Goal: Task Accomplishment & Management: Manage account settings

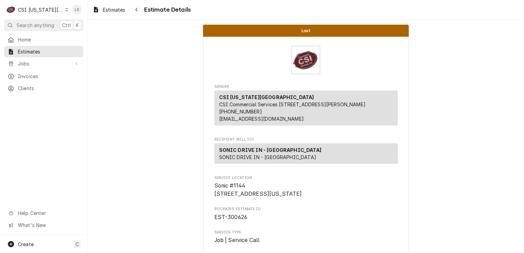
scroll to position [34, 0]
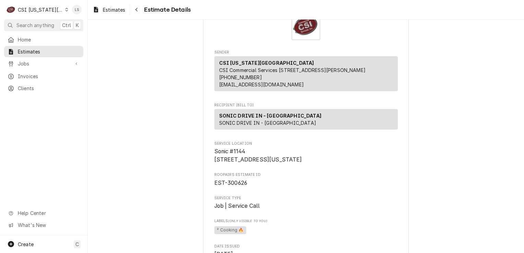
click at [65, 9] on icon "Dynamic Content Wrapper" at bounding box center [66, 9] width 3 height 3
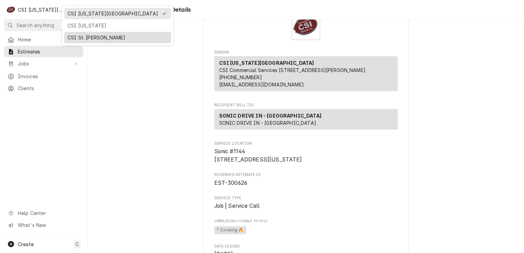
click at [77, 34] on div "CSI St. [PERSON_NAME]" at bounding box center [118, 37] width 100 height 7
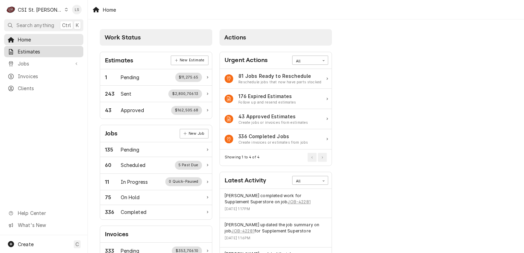
click at [55, 54] on link "Estimates" at bounding box center [43, 51] width 79 height 11
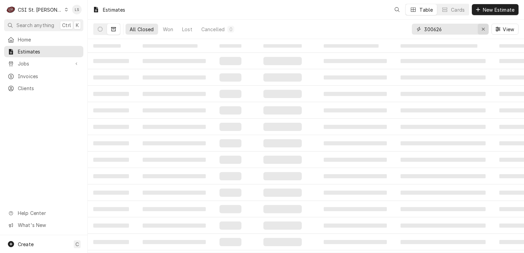
click at [481, 27] on div "Erase input" at bounding box center [483, 29] width 7 height 7
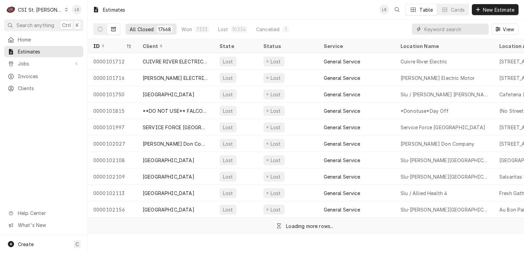
paste input "400678"
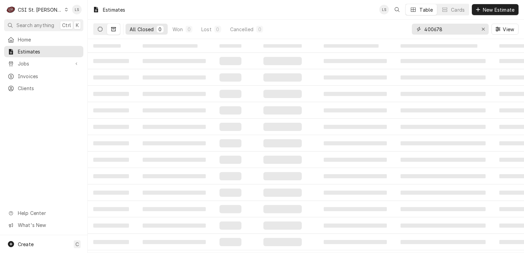
type input "400678"
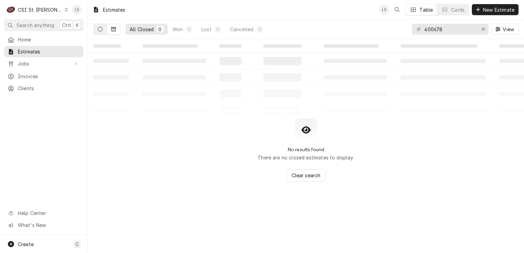
click at [100, 28] on icon "Dynamic Content Wrapper" at bounding box center [100, 29] width 5 height 5
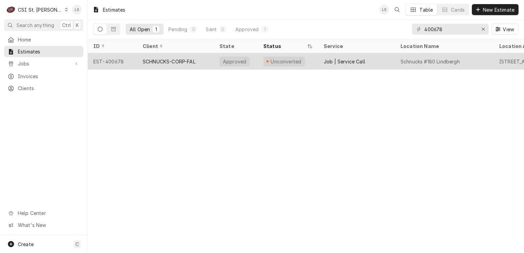
click at [106, 64] on div "EST-400678" at bounding box center [112, 61] width 49 height 16
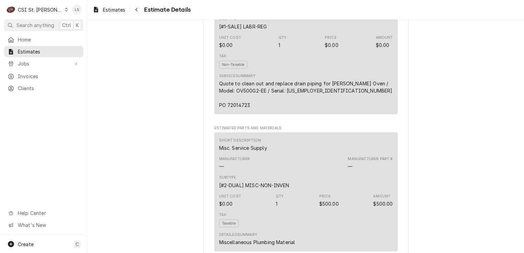
scroll to position [789, 0]
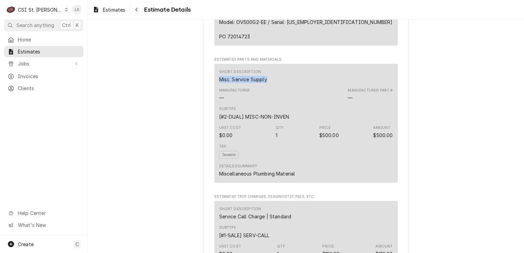
drag, startPoint x: 273, startPoint y: 90, endPoint x: 212, endPoint y: 86, distance: 60.5
click at [214, 86] on div "Short Description Misc. Service Supply Manufacturer — Manufacturer Part # — Sub…" at bounding box center [306, 123] width 184 height 119
copy div "Misc. Service Supply"
drag, startPoint x: 298, startPoint y: 181, endPoint x: 217, endPoint y: 182, distance: 81.3
click at [219, 180] on div "Detailed Summary Miscellaneous Plumbing Material" at bounding box center [306, 170] width 174 height 19
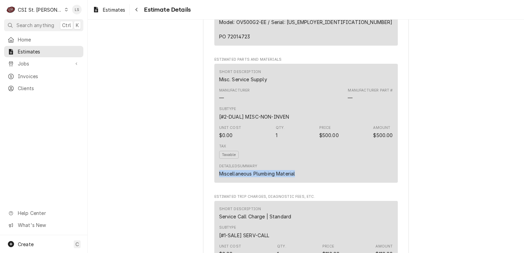
copy div "Miscellaneous Plumbing Material"
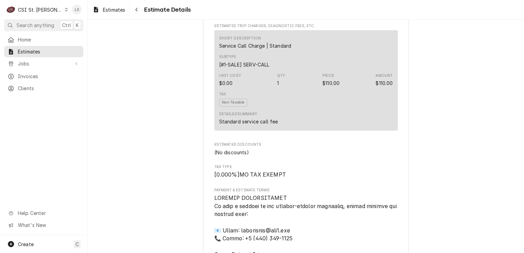
scroll to position [961, 0]
click at [53, 50] on span "Estimates" at bounding box center [49, 51] width 62 height 7
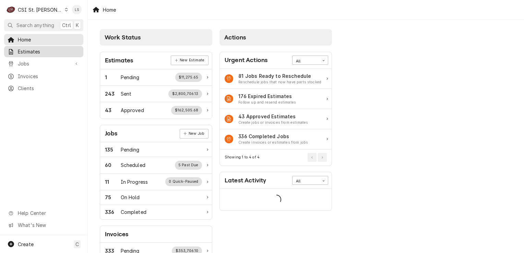
click at [24, 48] on span "Estimates" at bounding box center [49, 51] width 62 height 7
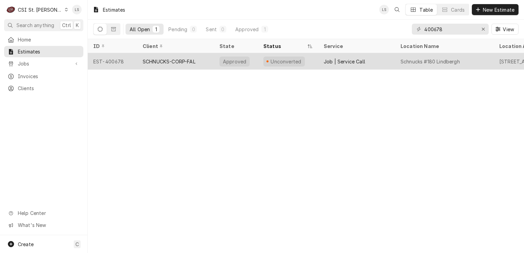
click at [110, 61] on div "EST-400678" at bounding box center [112, 61] width 49 height 16
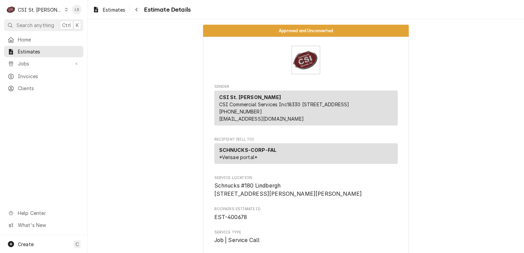
click at [521, 56] on div "Approved and Unconverted Sender CSI St. Louis CSI Commercial Services Inc18330 …" at bounding box center [306, 137] width 437 height 234
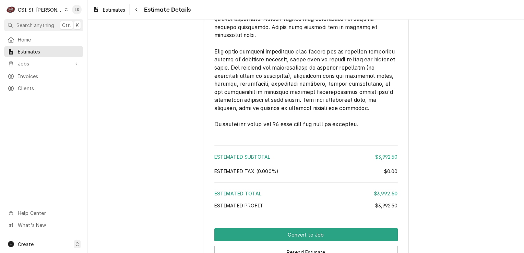
scroll to position [1364, 0]
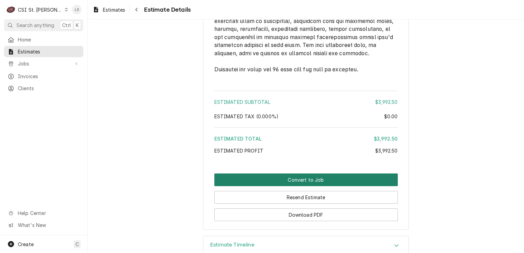
click at [307, 182] on button "Convert to Job" at bounding box center [306, 180] width 184 height 13
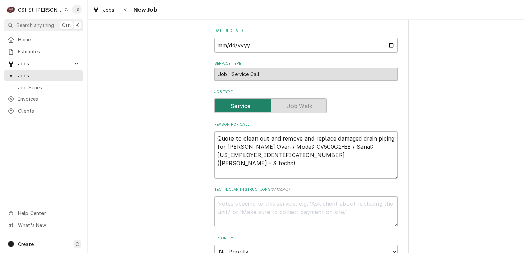
scroll to position [309, 0]
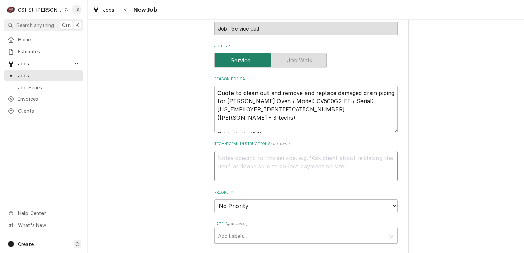
click at [263, 164] on textarea "Technician Instructions ( optional )" at bounding box center [306, 166] width 184 height 31
paste textarea "Misc. Service Supply"
type textarea "x"
type textarea "Misc. Service Supply"
type textarea "x"
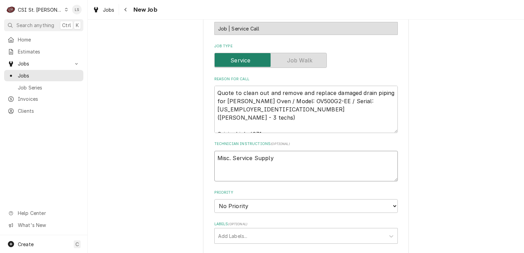
type textarea "Misc. Service Supply"
type textarea "x"
type textarea "Misc. Service Supply -"
type textarea "x"
type textarea "Misc. Service Supply -"
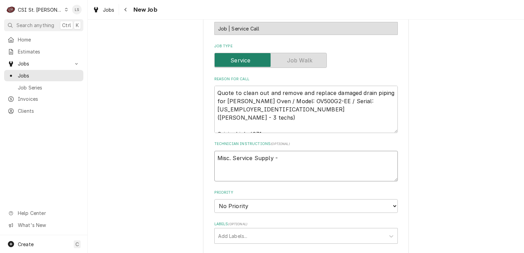
type textarea "x"
type textarea "Misc. Service Supply -"
paste textarea "Miscellaneous Plumbing Material"
type textarea "x"
type textarea "Misc. Service Supply - Miscellaneous Plumbing Material"
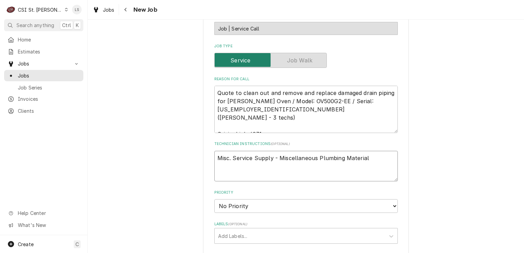
type textarea "x"
type textarea "Misc. Service Supply - Miscellaneous Plumbing Material"
type textarea "x"
type textarea "Misc. Service Supply - Miscellaneous Plumbing Material -"
type textarea "x"
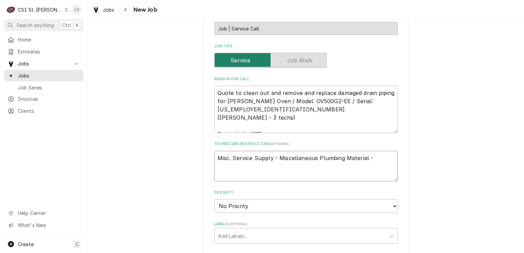
type textarea "Misc. Service Supply - Miscellaneous Plumbing Material - q"
type textarea "x"
type textarea "Misc. Service Supply - Miscellaneous Plumbing Material - qt"
type textarea "x"
type textarea "Misc. Service Supply - Miscellaneous Plumbing Material - qty"
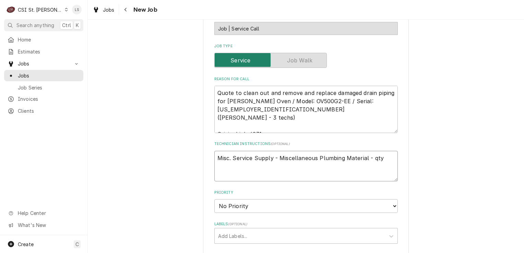
type textarea "x"
type textarea "Misc. Service Supply - Miscellaneous Plumbing Material - qty 1"
type textarea "x"
type textarea "Misc. Service Supply - Miscellaneous Plumbing Material - qty 1"
click at [220, 199] on select "No Priority Urgent High Medium Low" at bounding box center [306, 206] width 184 height 14
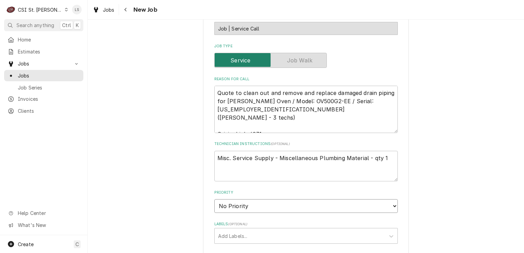
select select "4"
click at [214, 199] on select "No Priority Urgent High Medium Low" at bounding box center [306, 206] width 184 height 14
type textarea "x"
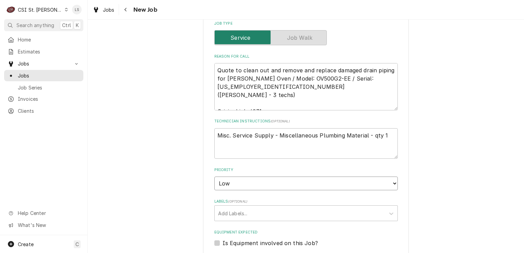
scroll to position [343, 0]
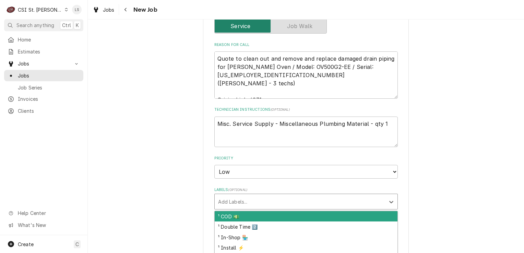
click at [247, 196] on div "Labels" at bounding box center [300, 202] width 164 height 12
type input "cook"
type textarea "x"
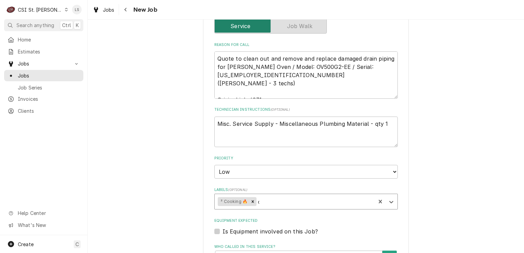
type input "qi"
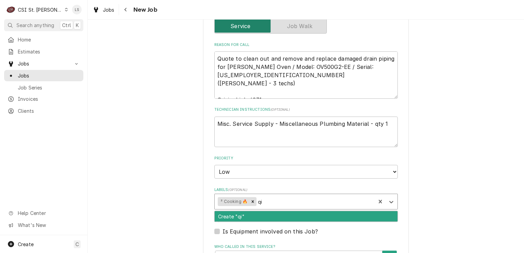
type textarea "x"
type input "qu"
type textarea "x"
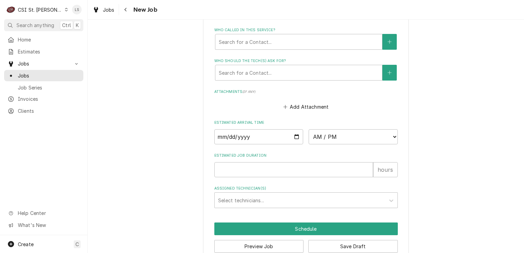
scroll to position [564, 0]
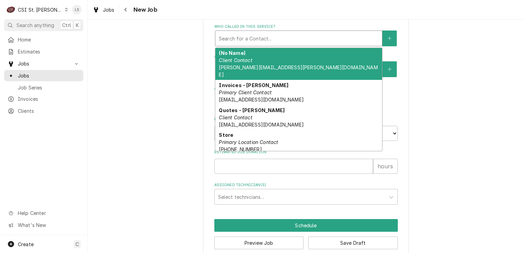
click at [256, 32] on div "Who called in this service?" at bounding box center [299, 38] width 160 height 12
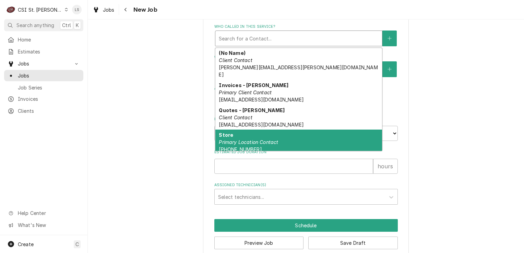
click at [235, 139] on em "Primary Location Contact" at bounding box center [248, 142] width 59 height 6
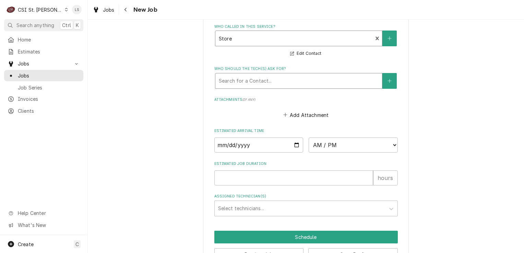
click at [241, 75] on div "Who should the tech(s) ask for?" at bounding box center [299, 81] width 160 height 12
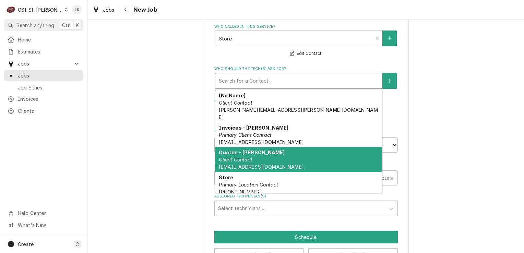
click at [229, 172] on div "Store Primary Location Contact (314) 991-0510" at bounding box center [299, 184] width 167 height 25
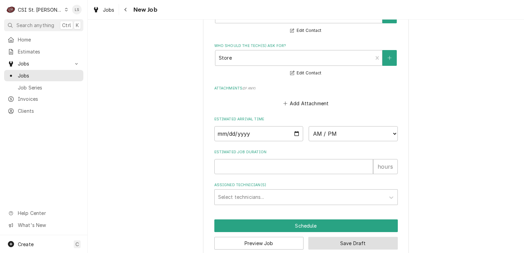
click at [343, 237] on button "Save Draft" at bounding box center [354, 243] width 90 height 13
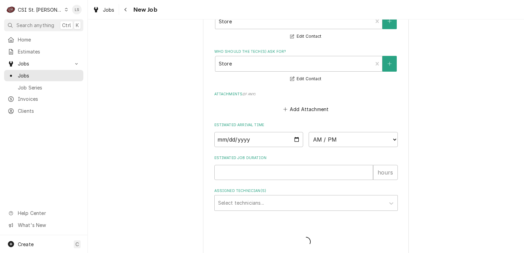
type textarea "x"
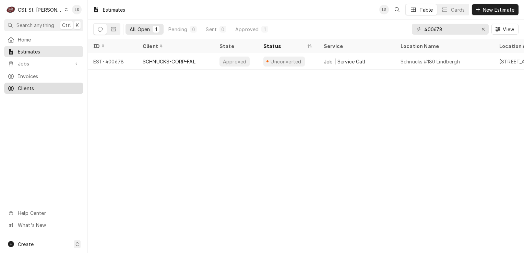
click at [33, 89] on span "Clients" at bounding box center [49, 88] width 62 height 7
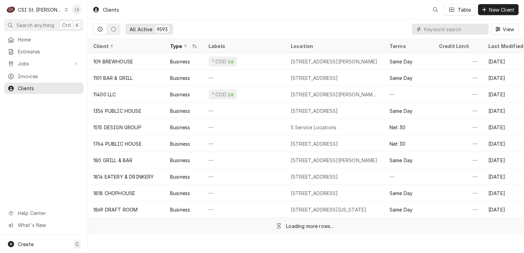
click at [483, 31] on input "Dynamic Content Wrapper" at bounding box center [455, 29] width 61 height 11
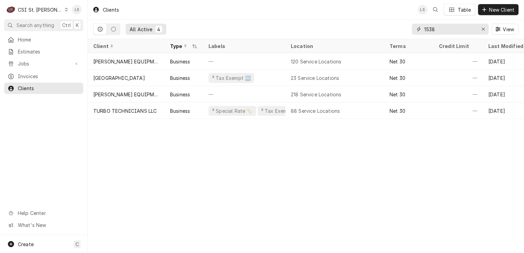
type input "1538"
click at [65, 9] on div "Dynamic Content Wrapper" at bounding box center [67, 9] width 4 height 5
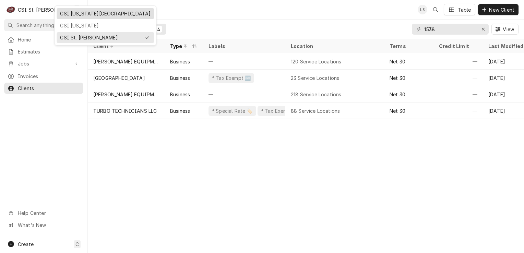
click at [75, 12] on div "CSI [US_STATE][GEOGRAPHIC_DATA]" at bounding box center [105, 13] width 91 height 7
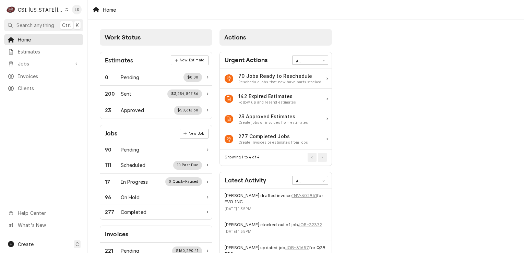
click at [57, 9] on div "C CSI [US_STATE] City" at bounding box center [37, 10] width 66 height 14
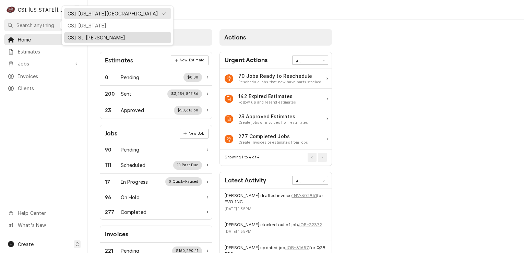
click at [75, 34] on div "CSI St. [PERSON_NAME]" at bounding box center [118, 37] width 100 height 7
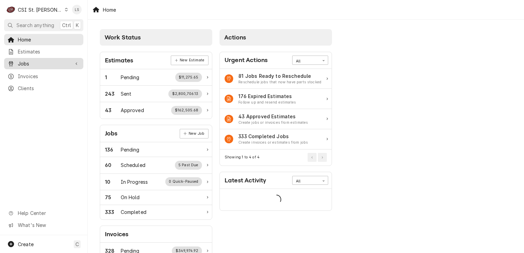
click at [37, 62] on span "Jobs" at bounding box center [44, 63] width 52 height 7
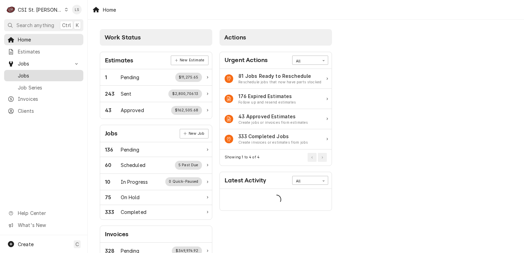
click at [32, 76] on span "Jobs" at bounding box center [49, 75] width 62 height 7
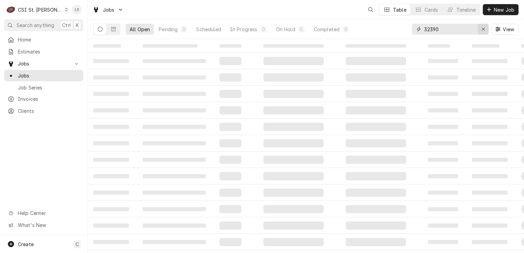
click at [485, 32] on div "Erase input" at bounding box center [483, 29] width 7 height 7
paste input "72023186"
type input "72023186"
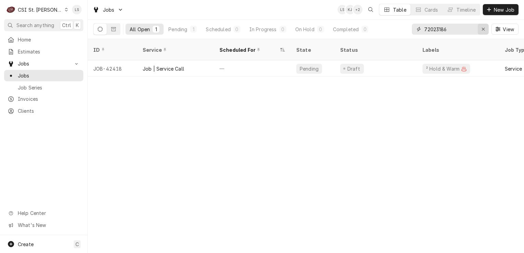
click at [485, 30] on div "Erase input" at bounding box center [483, 29] width 7 height 7
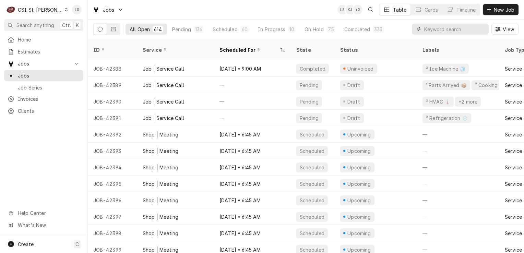
paste input "42418"
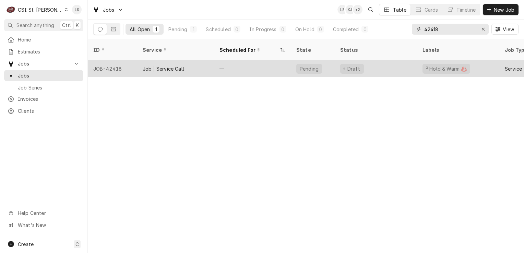
type input "42418"
click at [117, 60] on div "JOB-42418" at bounding box center [112, 68] width 49 height 16
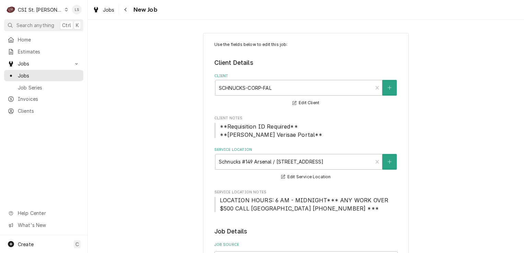
type textarea "x"
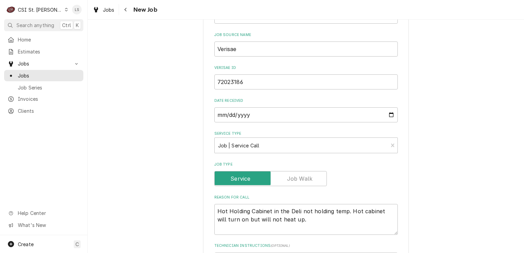
scroll to position [206, 0]
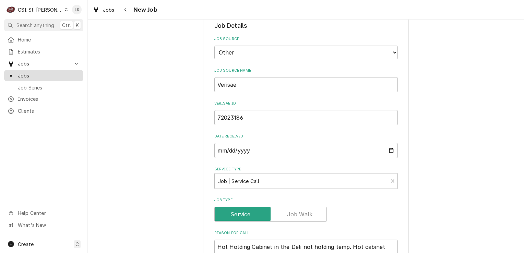
click at [37, 74] on span "Jobs" at bounding box center [49, 75] width 62 height 7
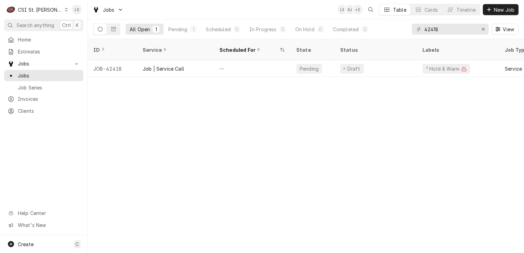
click at [53, 6] on div "C CSI St. Louis" at bounding box center [37, 10] width 66 height 14
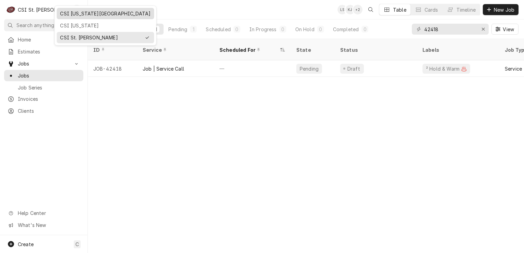
click at [86, 18] on div "CSI [US_STATE][GEOGRAPHIC_DATA]" at bounding box center [105, 13] width 97 height 11
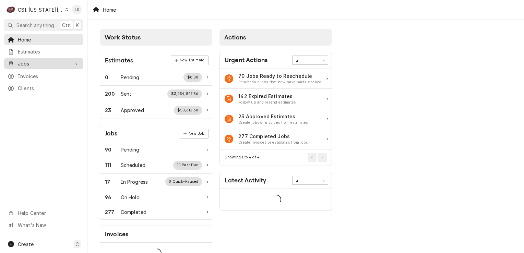
click at [29, 60] on span "Jobs" at bounding box center [44, 63] width 52 height 7
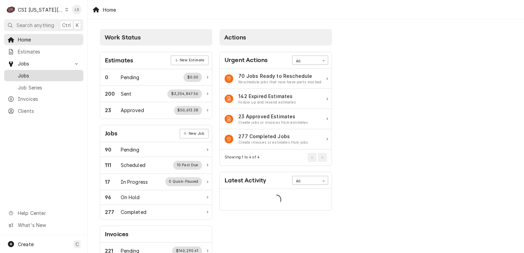
click at [29, 76] on span "Jobs" at bounding box center [49, 75] width 62 height 7
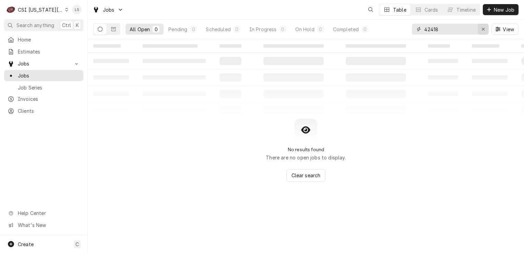
click at [481, 27] on div "Erase input" at bounding box center [483, 29] width 7 height 7
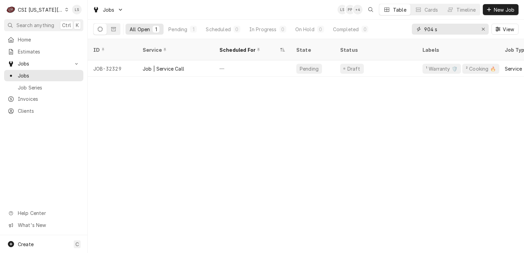
type input "904 s"
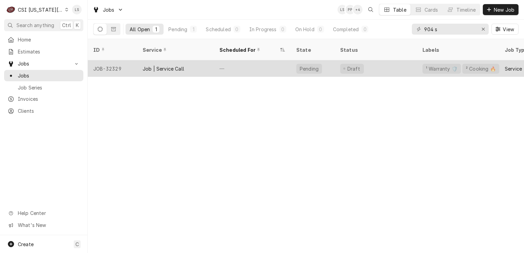
click at [117, 64] on div "JOB-32329" at bounding box center [112, 68] width 49 height 16
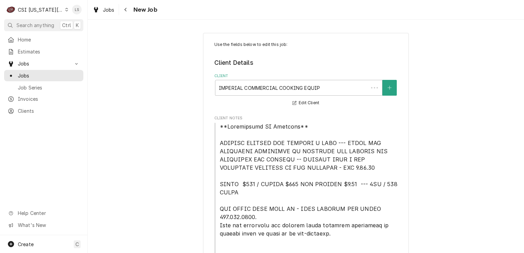
type textarea "x"
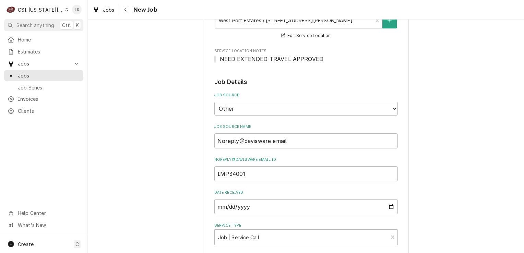
scroll to position [515, 0]
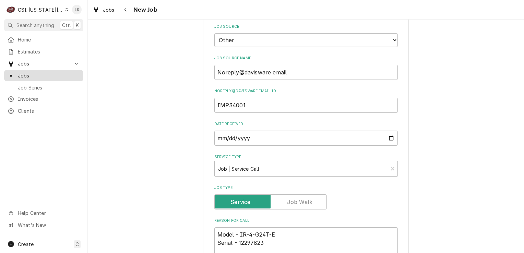
click at [30, 74] on span "Jobs" at bounding box center [49, 75] width 62 height 7
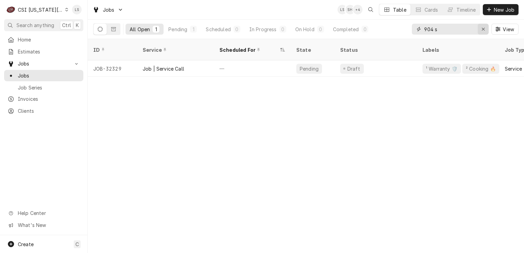
click at [482, 28] on icon "Erase input" at bounding box center [484, 29] width 4 height 5
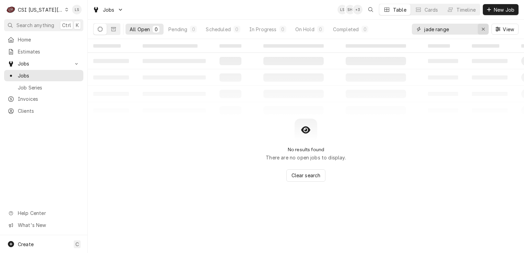
type input "jade range"
click at [487, 27] on div "Erase input" at bounding box center [483, 29] width 7 height 7
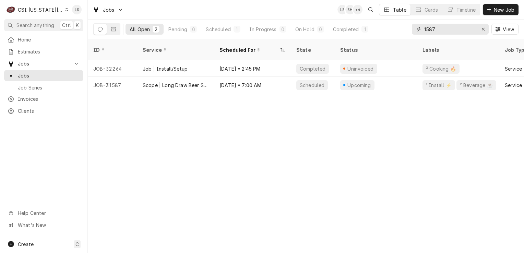
type input "1587"
drag, startPoint x: 483, startPoint y: 27, endPoint x: 479, endPoint y: 30, distance: 3.9
click at [483, 27] on icon "Erase input" at bounding box center [484, 29] width 4 height 5
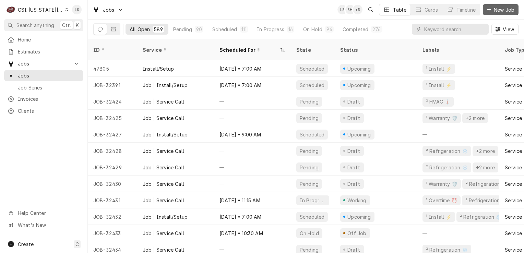
click at [500, 9] on span "New Job" at bounding box center [504, 9] width 23 height 7
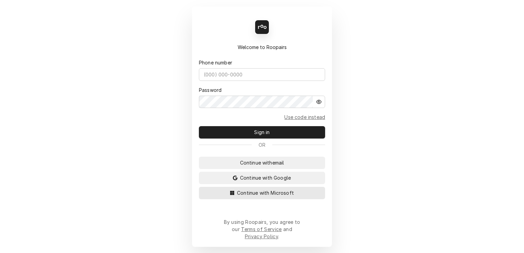
click at [263, 197] on span "Continue with Microsoft" at bounding box center [266, 192] width 60 height 7
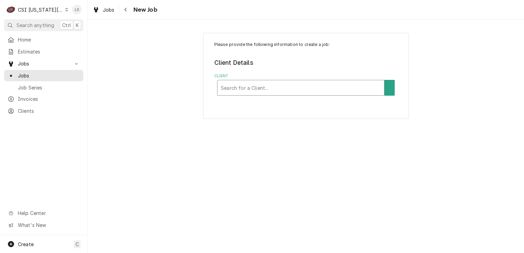
click at [227, 88] on div "Client" at bounding box center [301, 88] width 160 height 12
type input "indep school dis"
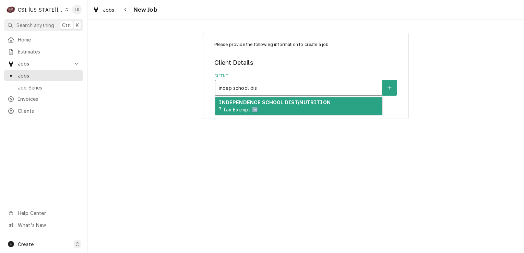
click at [251, 112] on span "³ Tax Exempt 🆓" at bounding box center [238, 110] width 39 height 6
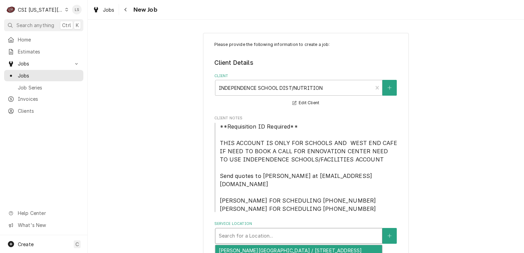
click at [251, 231] on div "Service Location" at bounding box center [299, 236] width 160 height 12
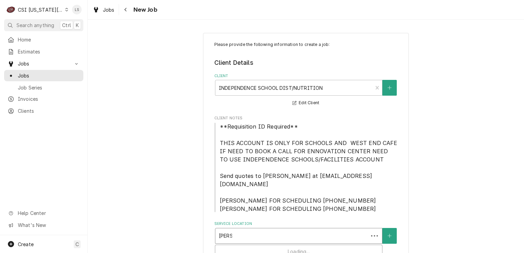
type input "[PERSON_NAME]"
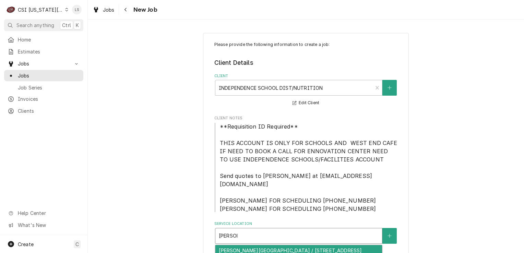
click at [255, 245] on div "[PERSON_NAME][GEOGRAPHIC_DATA] / [STREET_ADDRESS][PERSON_NAME]" at bounding box center [299, 254] width 167 height 18
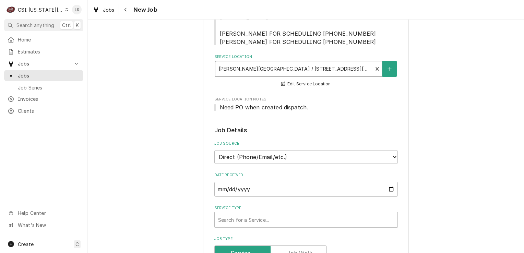
scroll to position [206, 0]
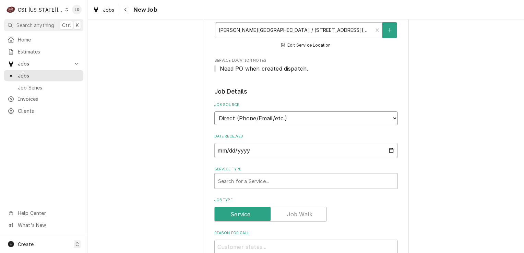
drag, startPoint x: 245, startPoint y: 111, endPoint x: 242, endPoint y: 116, distance: 6.0
click at [245, 112] on select "Direct (Phone/Email/etc.) Service Channel Corrigo Ecotrak Other" at bounding box center [306, 119] width 184 height 14
select select "100"
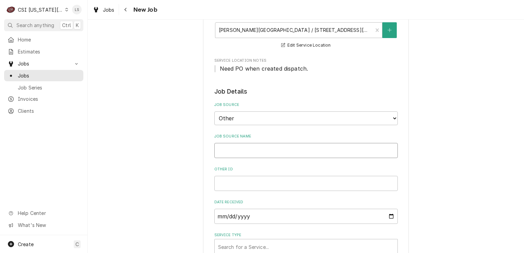
click at [227, 145] on input "Job Source Name" at bounding box center [306, 150] width 184 height 15
type textarea "x"
type input "F"
type textarea "x"
type input "Fa"
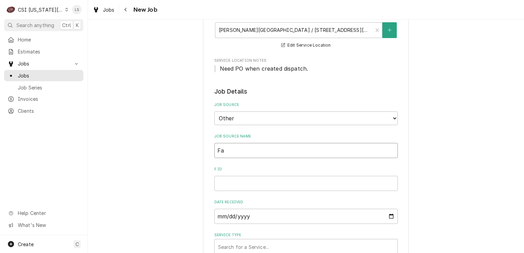
type textarea "x"
type input "Faci"
type textarea "x"
type input "Facil"
type textarea "x"
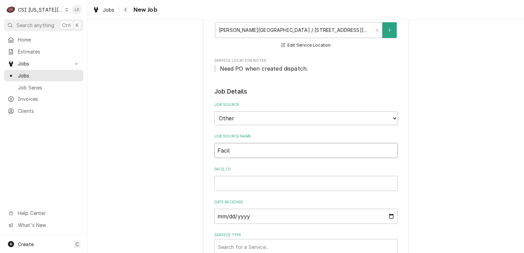
type input "Facili"
type textarea "x"
type input "Facilit"
type textarea "x"
type input "Facilitr"
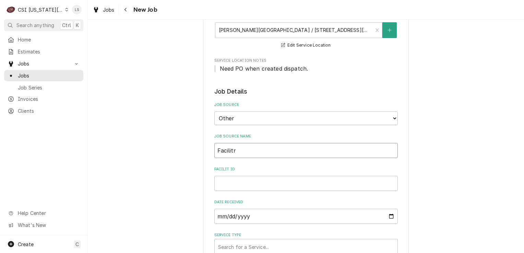
type textarea "x"
type input "Facilitro"
type textarea "x"
type input "Facilitron"
type textarea "x"
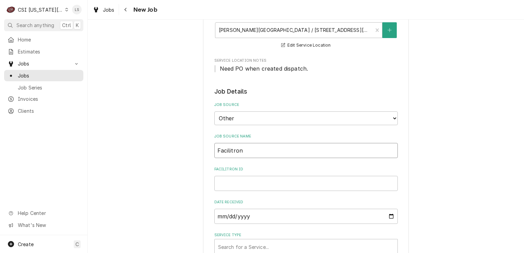
type input "Facilitron"
type textarea "x"
type input "Facilitron P"
type textarea "x"
type input "Facilitron PO"
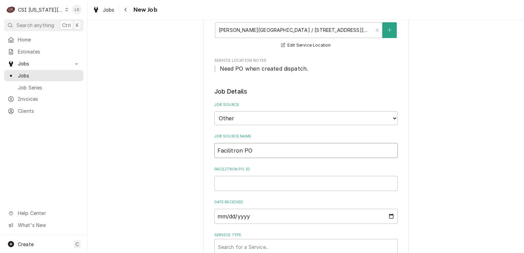
type textarea "x"
type input "Facilitron PO"
paste input "FY25-26-24181"
type textarea "x"
type input "FY25-26-24181"
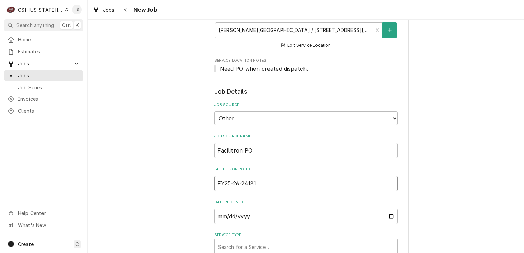
scroll to position [275, 0]
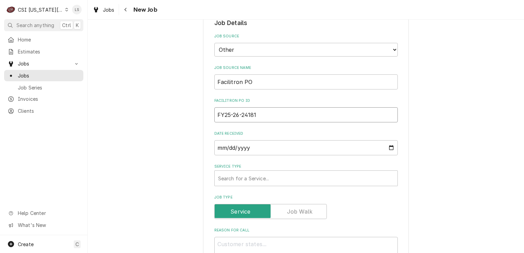
type textarea "x"
type input "FY25-26-24181"
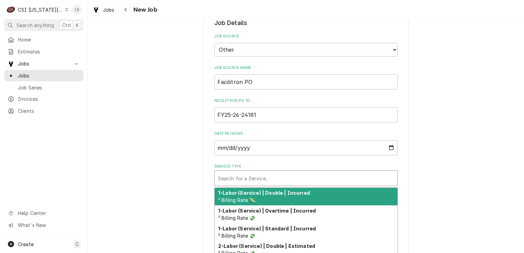
click at [253, 172] on div "Service Type" at bounding box center [306, 178] width 176 height 12
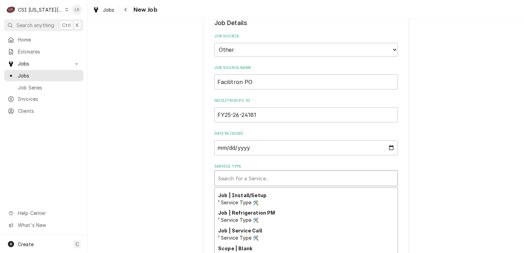
scroll to position [417, 0]
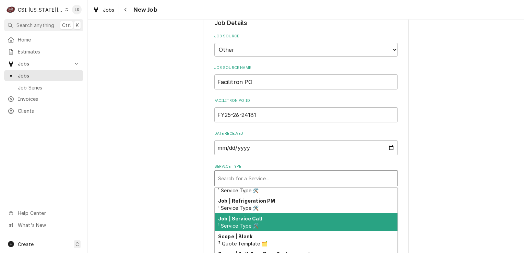
click at [231, 223] on span "¹ Service Type 🛠️" at bounding box center [238, 226] width 41 height 6
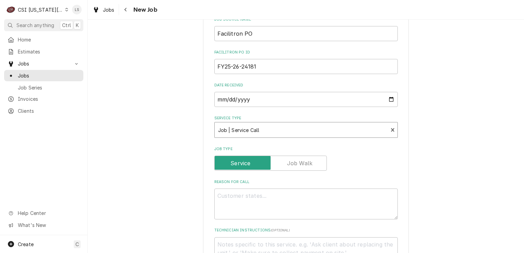
scroll to position [377, 0]
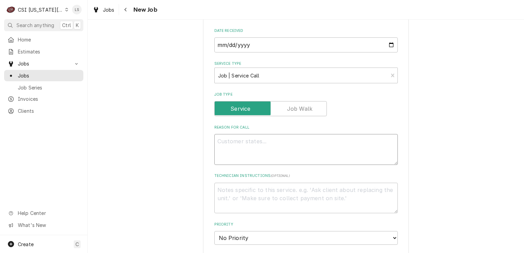
paste textarea "Warmer smelling like something is burning"
type textarea "x"
type textarea "Warmer smelling like something is burning"
type textarea "x"
type textarea "Warmer smelling like something is burning"
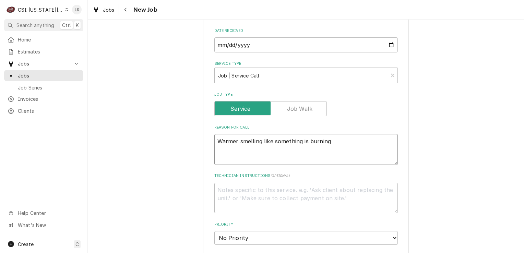
click at [238, 134] on textarea "Warmer smelling like something is burning" at bounding box center [306, 149] width 184 height 31
type textarea "x"
type textarea "Warmer -smelling like something is burning"
type textarea "x"
type textarea "Warmer - smelling like something is burning"
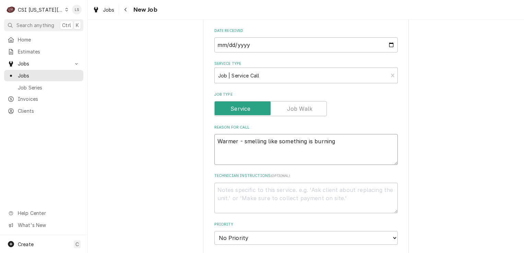
paste textarea "Closer to freezer door"
type textarea "x"
type textarea "Warmer - Closer to freezer doorsmelling like something is burning"
type textarea "x"
type textarea "Warmer - Closer to freezer door smelling like something is burning"
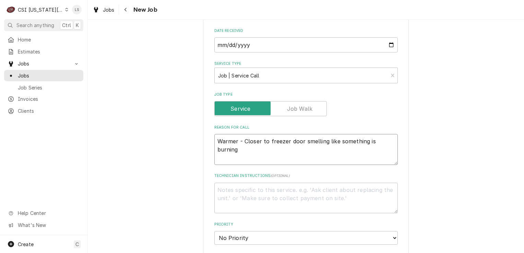
type textarea "x"
type textarea "Warmer - Closer to freezer door -smelling like something is burning"
type textarea "x"
type textarea "Warmer - Closer to freezer door - smelling like something is burning"
type textarea "x"
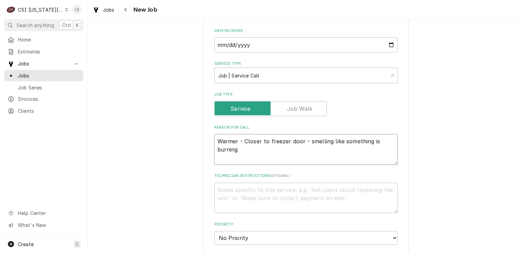
type textarea "Warmer - Closer to freezer door - smelling like something is burning"
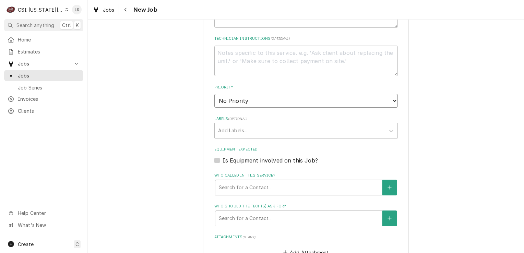
click at [237, 95] on select "No Priority Urgent High Medium Low" at bounding box center [306, 101] width 184 height 14
select select "2"
click at [214, 94] on select "No Priority Urgent High Medium Low" at bounding box center [306, 101] width 184 height 14
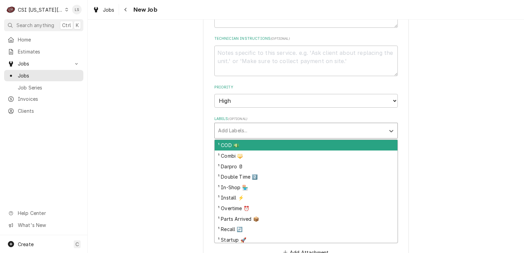
click at [224, 125] on div "Labels" at bounding box center [300, 131] width 164 height 12
type textarea "x"
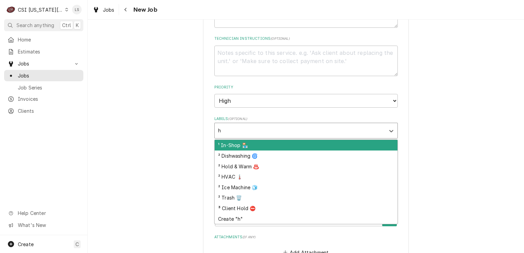
type input "ho"
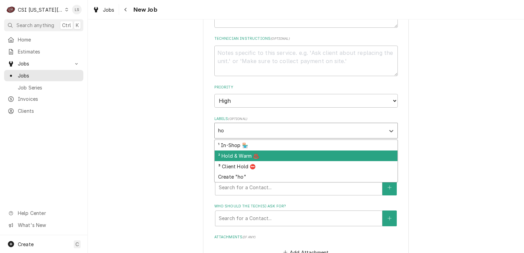
type textarea "x"
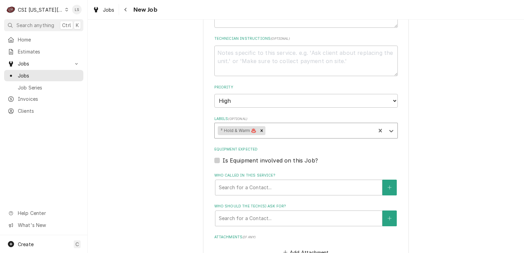
type textarea "x"
click at [217, 156] on div "Is Equipment involved on this Job?" at bounding box center [306, 160] width 184 height 8
drag, startPoint x: 217, startPoint y: 149, endPoint x: 220, endPoint y: 152, distance: 4.7
click at [223, 156] on label "Is Equipment involved on this Job?" at bounding box center [270, 160] width 95 height 8
click at [223, 156] on input "Equipment Expected" at bounding box center [315, 163] width 184 height 15
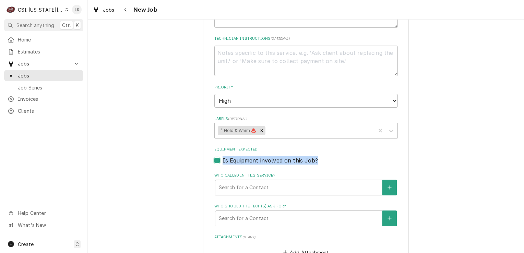
checkbox input "true"
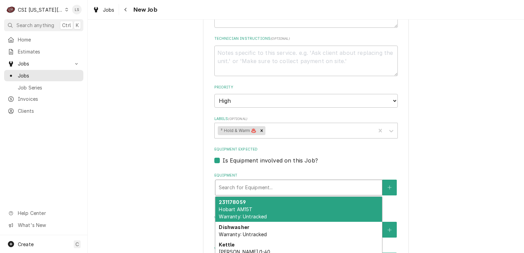
click at [233, 182] on div "Equipment" at bounding box center [299, 188] width 160 height 12
type textarea "x"
type input "m"
type textarea "x"
type input "me"
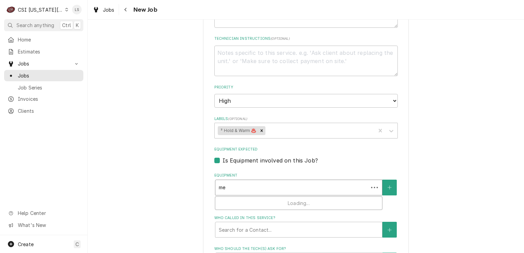
type textarea "x"
type input "met"
type textarea "x"
type input "metr"
type textarea "x"
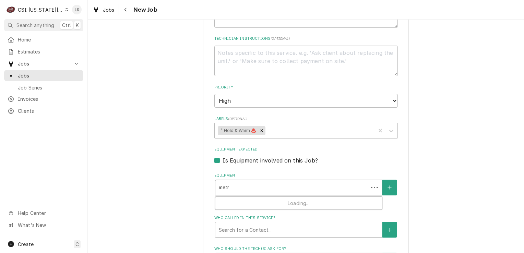
type input "metro"
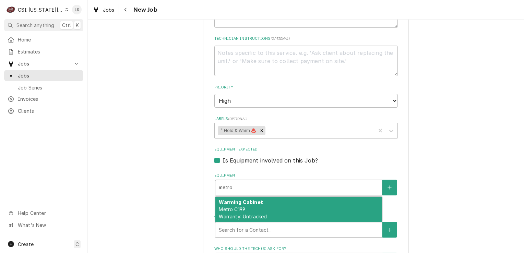
click at [245, 200] on div "Warming Cabinet Metro C199 Warranty: Untracked" at bounding box center [299, 209] width 167 height 25
type textarea "x"
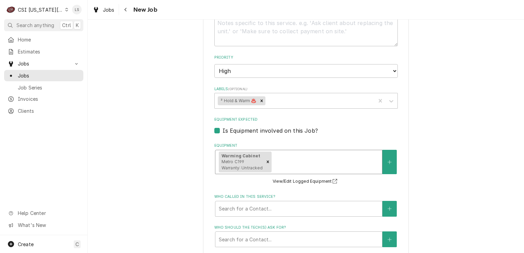
scroll to position [618, 0]
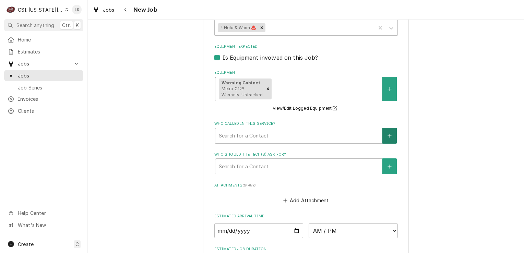
click at [383, 128] on button "Who called in this service?" at bounding box center [390, 136] width 14 height 16
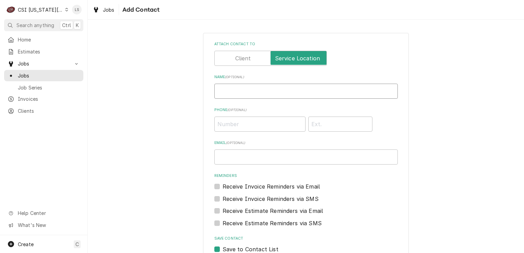
click at [260, 94] on input "Name ( optional )" at bounding box center [306, 91] width 184 height 15
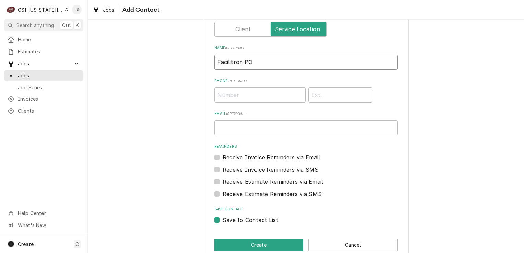
scroll to position [42, 0]
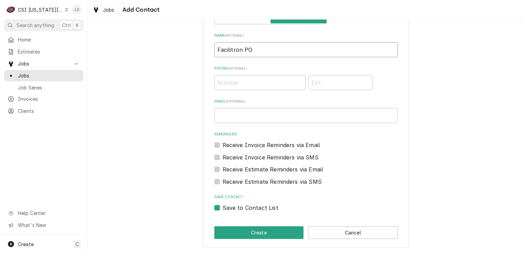
type input "Facilitron PO"
click at [223, 208] on label "Save to Contact List" at bounding box center [251, 208] width 56 height 8
click at [223, 208] on input "Save to Contact List" at bounding box center [315, 211] width 184 height 15
checkbox input "false"
click at [226, 231] on button "Create" at bounding box center [259, 232] width 90 height 13
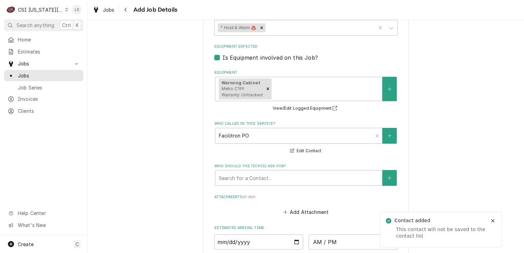
scroll to position [686, 0]
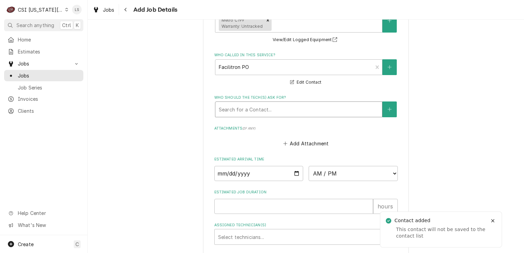
click at [252, 103] on div "Who should the tech(s) ask for?" at bounding box center [299, 109] width 160 height 12
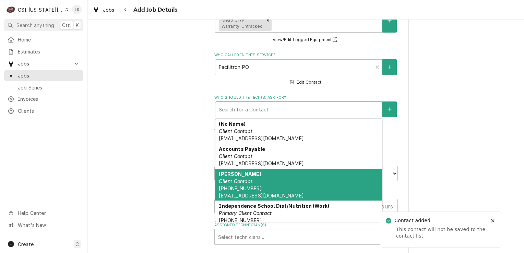
click at [241, 174] on div "Brad Kramer Client Contact (816) 352-6239 brad_kramer@isdschools.org" at bounding box center [299, 185] width 167 height 32
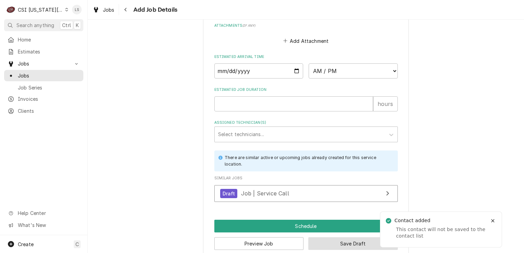
click at [339, 237] on button "Save Draft" at bounding box center [354, 243] width 90 height 13
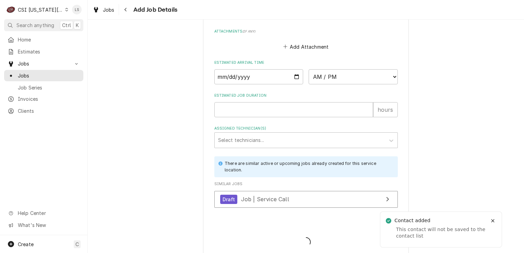
type textarea "x"
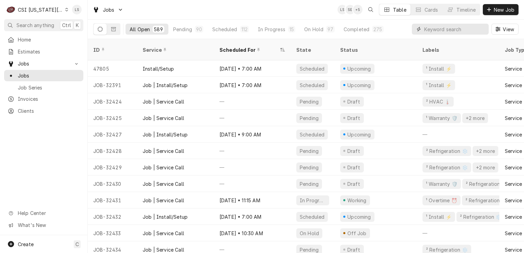
click at [448, 30] on input "Dynamic Content Wrapper" at bounding box center [455, 29] width 61 height 11
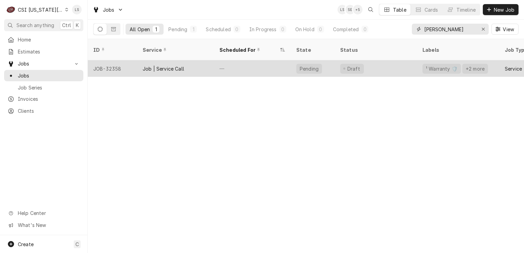
type input "[PERSON_NAME]"
click at [116, 60] on div "JOB-32358" at bounding box center [112, 68] width 49 height 16
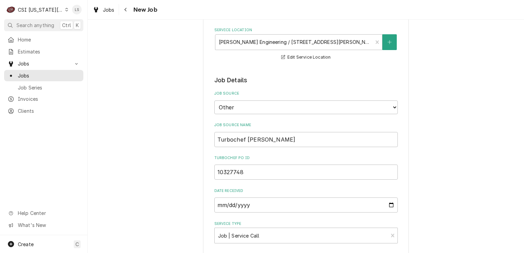
type textarea "x"
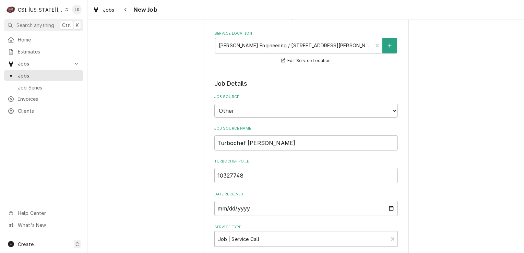
scroll to position [69, 0]
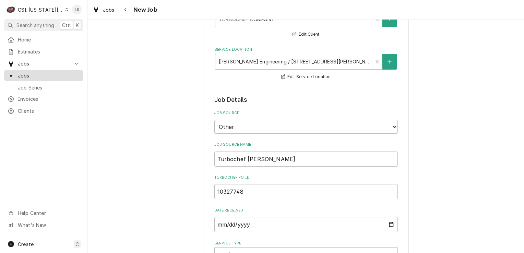
click at [45, 73] on span "Jobs" at bounding box center [49, 75] width 62 height 7
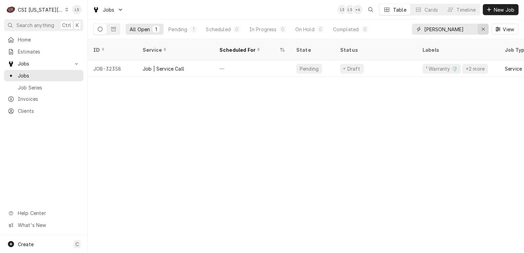
click at [482, 28] on icon "Erase input" at bounding box center [483, 29] width 3 height 3
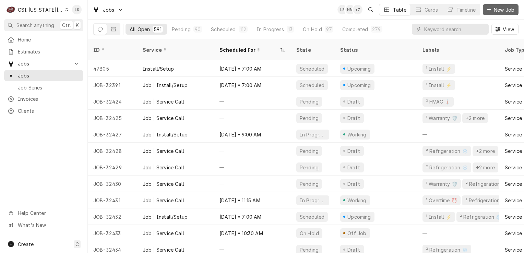
click at [497, 13] on button "New Job" at bounding box center [501, 9] width 36 height 11
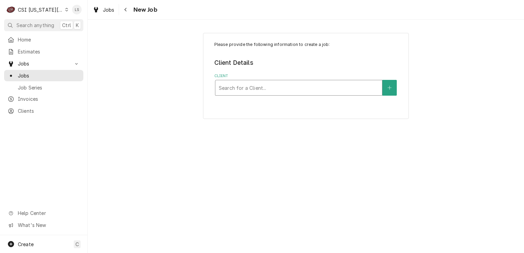
click at [244, 89] on div "Client" at bounding box center [299, 88] width 160 height 12
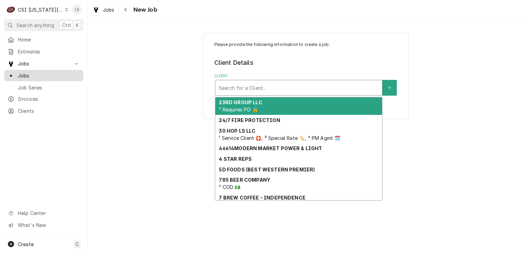
click at [46, 72] on span "Jobs" at bounding box center [49, 75] width 62 height 7
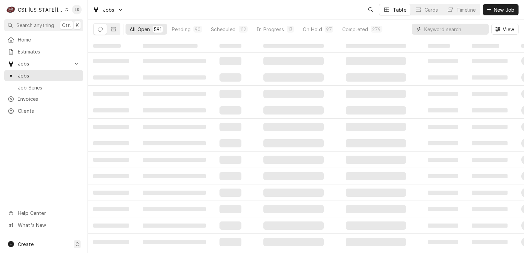
click at [476, 28] on input "Dynamic Content Wrapper" at bounding box center [455, 29] width 61 height 11
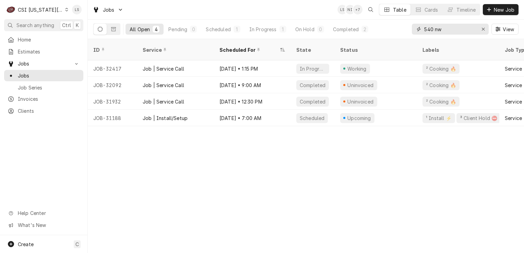
type input "540 nw"
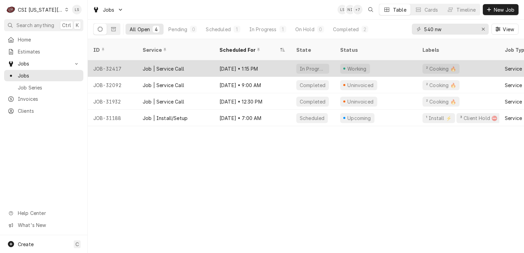
click at [115, 63] on div "JOB-32417" at bounding box center [112, 68] width 49 height 16
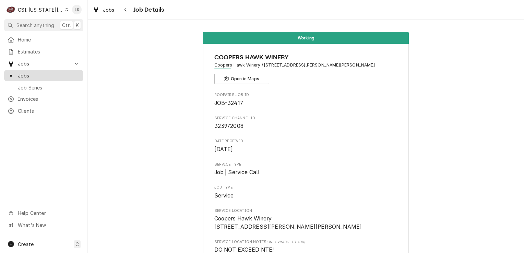
click at [31, 75] on span "Jobs" at bounding box center [49, 75] width 62 height 7
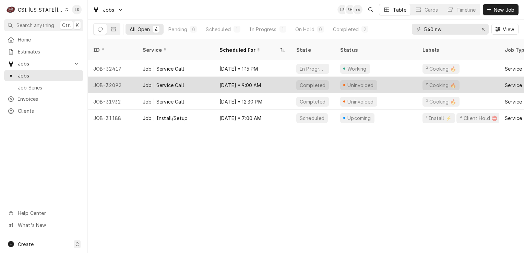
click at [109, 77] on div "JOB-32092" at bounding box center [112, 85] width 49 height 16
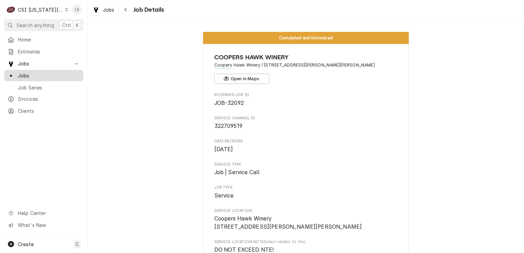
click at [30, 73] on span "Jobs" at bounding box center [49, 75] width 62 height 7
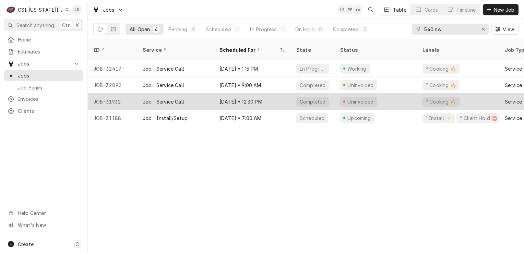
click at [111, 93] on div "JOB-31932" at bounding box center [112, 101] width 49 height 16
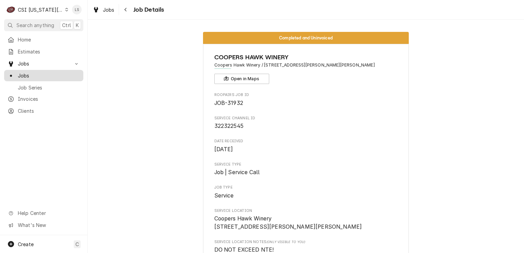
click at [34, 72] on span "Jobs" at bounding box center [49, 75] width 62 height 7
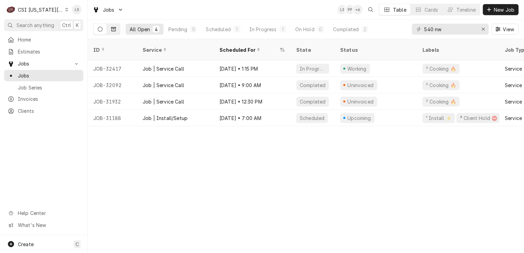
click at [114, 28] on icon "Dynamic Content Wrapper" at bounding box center [113, 29] width 5 height 5
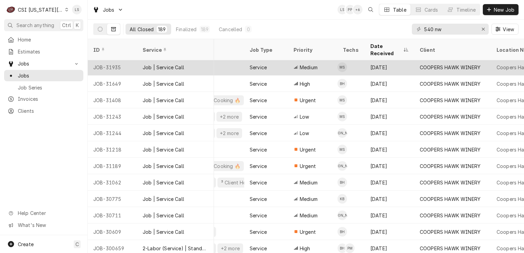
scroll to position [85, 96]
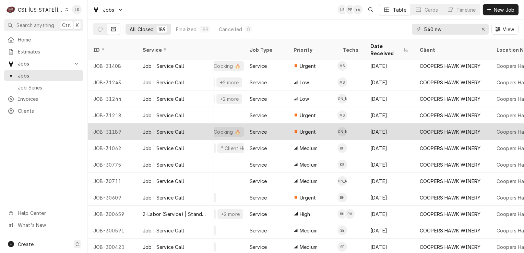
click at [120, 124] on div "JOB-31189" at bounding box center [112, 132] width 49 height 16
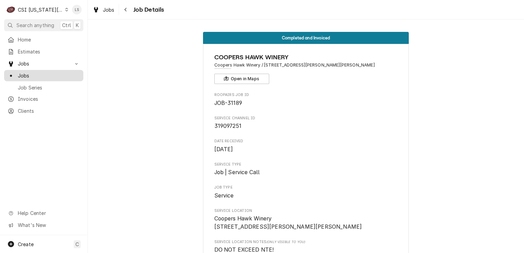
click at [40, 74] on span "Jobs" at bounding box center [49, 75] width 62 height 7
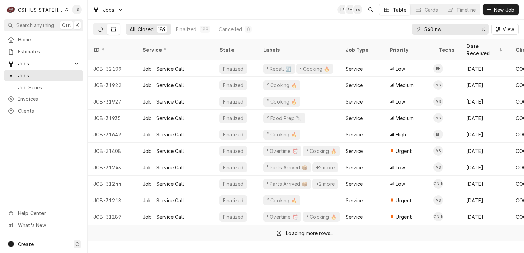
click at [99, 25] on button "Dynamic Content Wrapper" at bounding box center [100, 29] width 13 height 11
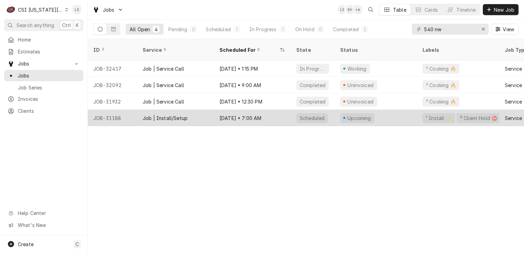
click at [117, 110] on div "JOB-31188" at bounding box center [112, 118] width 49 height 16
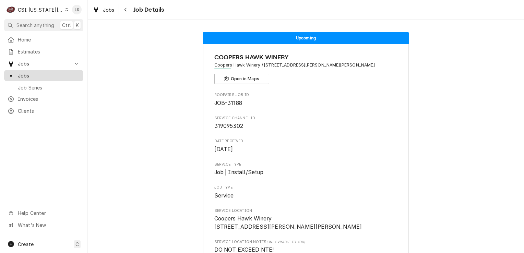
click at [36, 73] on span "Jobs" at bounding box center [49, 75] width 62 height 7
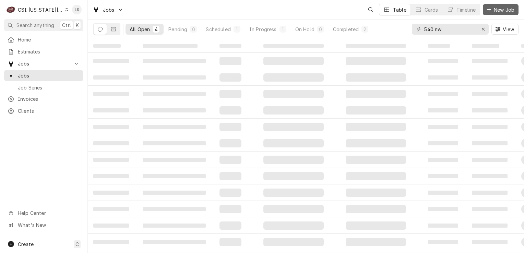
click at [500, 12] on span "New Job" at bounding box center [504, 9] width 23 height 7
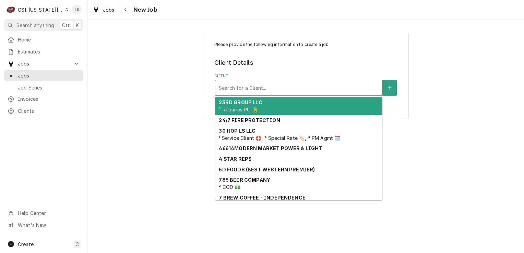
click at [233, 91] on div "Client" at bounding box center [299, 88] width 160 height 12
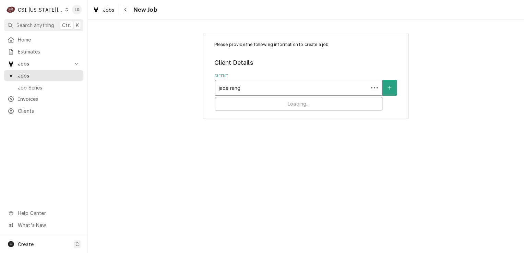
type input "jade range"
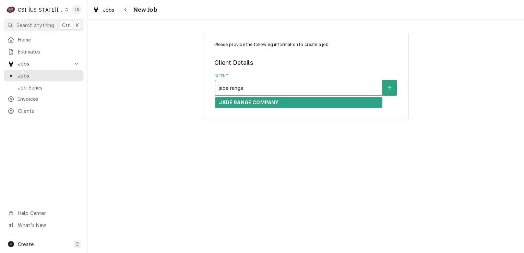
click at [244, 101] on strong "JADE RANGE COMPANY" at bounding box center [249, 103] width 60 height 6
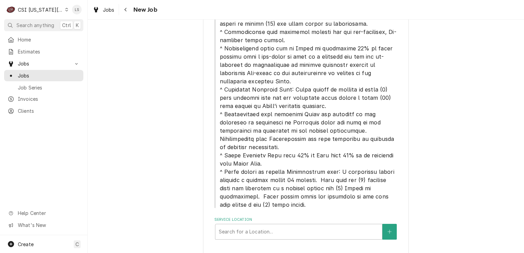
scroll to position [225, 0]
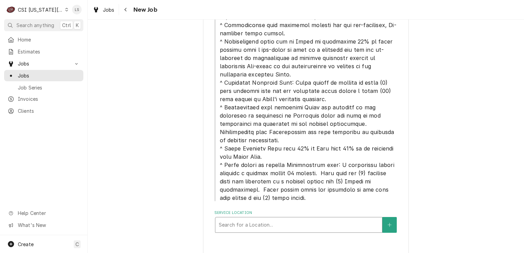
click at [280, 219] on div "Service Location" at bounding box center [299, 225] width 160 height 12
type input "1515"
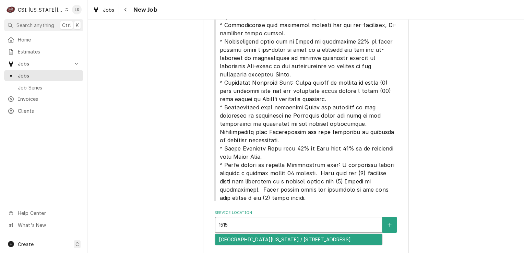
click at [293, 234] on div "Loews Kansas City Hotel / 1515 Wyandotte St, KCMO, MO 64108" at bounding box center [299, 239] width 167 height 11
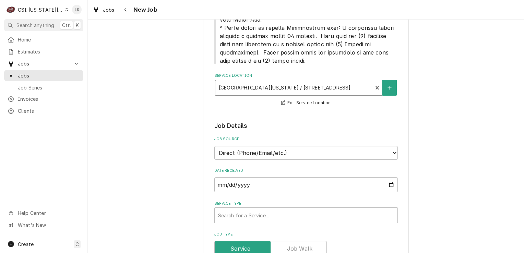
scroll to position [465, 0]
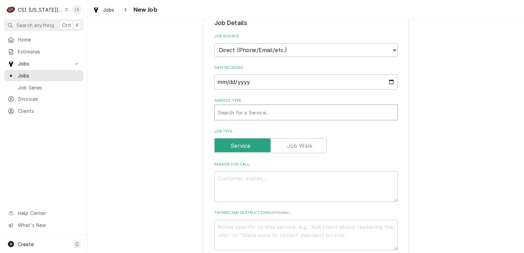
click at [240, 106] on div "Service Type" at bounding box center [306, 112] width 176 height 12
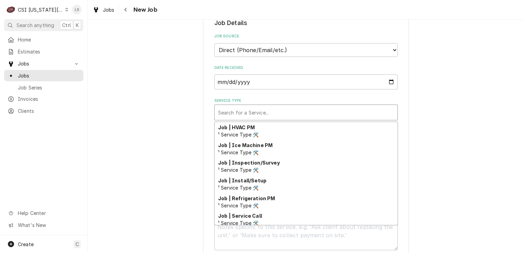
scroll to position [388, 0]
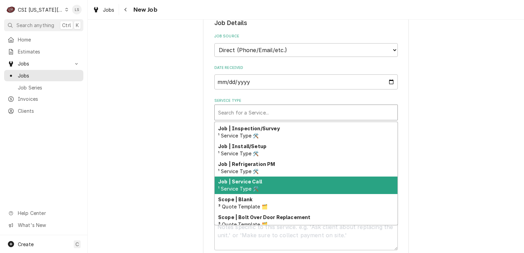
click at [241, 186] on span "¹ Service Type 🛠️" at bounding box center [238, 189] width 41 height 6
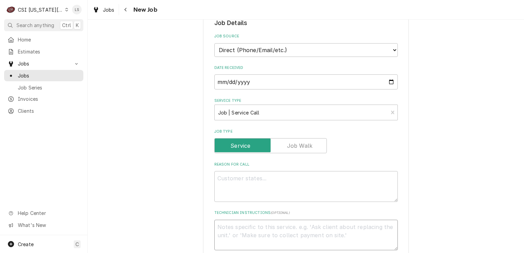
paste textarea "You will be receiving new parts for this request under PO SR38201. Use auth 382…"
type textarea "x"
type textarea "You will be receiving new parts for this request under PO SR38201. Use auth 382…"
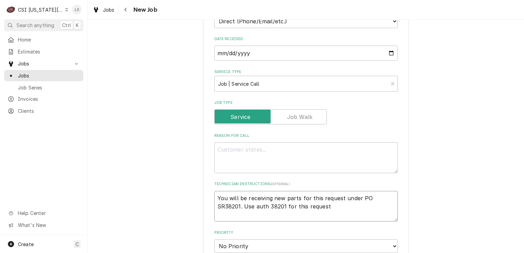
scroll to position [534, 0]
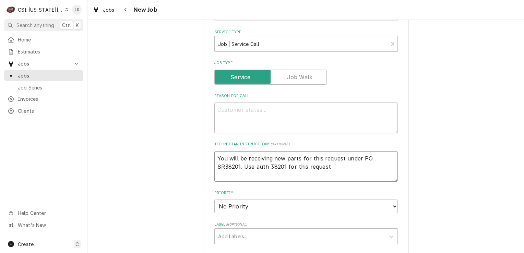
type textarea "x"
type textarea "You will be receiving new parts for this request under PO SR38201. Use auth 382…"
paste textarea "• The Jade logo on the JBB-236, SN: 0000085669*C has fallen. Please re install …"
type textarea "x"
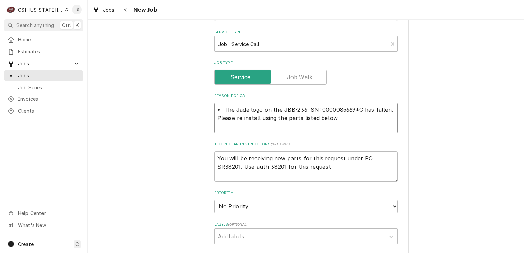
type textarea "• The Jade logo on the JBB-236, SN: 0000085669*C has fallen. Please re install …"
click at [214, 151] on textarea "You will be receiving new parts for this request under PO SR38201. Use auth 382…" at bounding box center [306, 166] width 184 height 31
click at [319, 160] on textarea "You will be receiving new parts for this request under PO SR38201. Use auth 382…" at bounding box center [306, 166] width 184 height 31
type textarea "x"
type textarea "You will be receiving new parts for this request under PO SR38201. Use auth 382…"
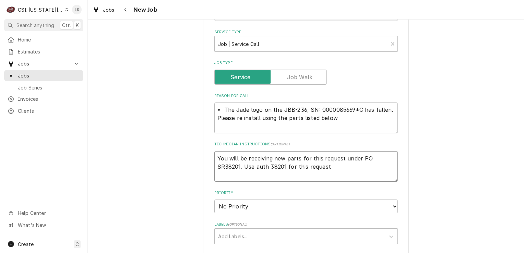
type textarea "x"
type textarea "You will be receiving new parts for this request under PO SR38201. Use auth 382…"
paste textarea "o Qty. 1 3000012160 NAMEPLATE, JADE LOGO RED/CHRM o Qty. 5 3000013163 CLIP, JAD…"
type textarea "x"
type textarea "You will be receiving new parts for this request under PO SR38201. Use auth 382…"
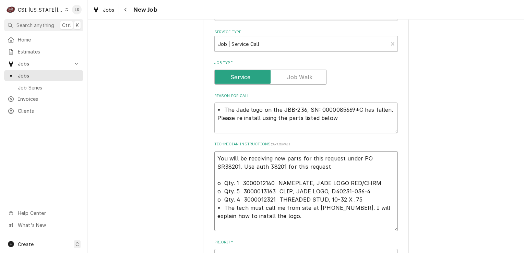
type textarea "x"
type textarea "You will be receiving new parts for this request under PO SR38201. Use auth 382…"
click at [291, 206] on textarea "You will be receiving new parts for this request under PO SR38201. Use auth 382…" at bounding box center [306, 191] width 184 height 80
type textarea "x"
type textarea "You will be receiving new parts for this request under PO SR38201. Use auth 382…"
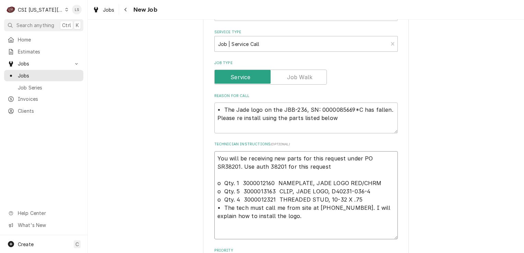
paste textarea "Carlos Uribe"
type textarea "x"
type textarea "You will be receiving new parts for this request under PO SR38201. Use auth 382…"
type textarea "x"
type textarea "You will be receiving new parts for this request under PO SR38201. Use auth 382…"
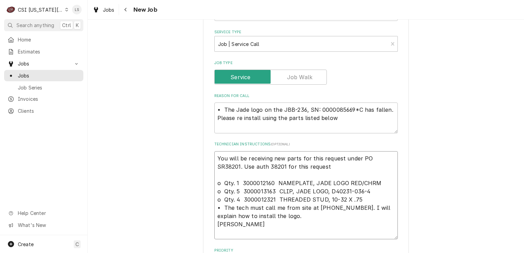
type textarea "x"
type textarea "You will be receiving new parts for this request under PO SR38201. Use auth 382…"
type textarea "x"
type textarea "You will be receiving new parts for this request under PO SR38201. Use auth 382…"
type textarea "x"
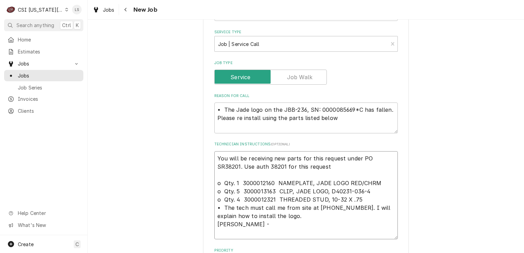
type textarea "You will be receiving new parts for this request under PO SR38201. Use auth 382…"
paste textarea "714-726-5330"
type textarea "x"
type textarea "You will be receiving new parts for this request under PO SR38201. Use auth 382…"
click at [253, 223] on textarea "You will be receiving new parts for this request under PO SR38201. Use auth 382…" at bounding box center [306, 195] width 184 height 89
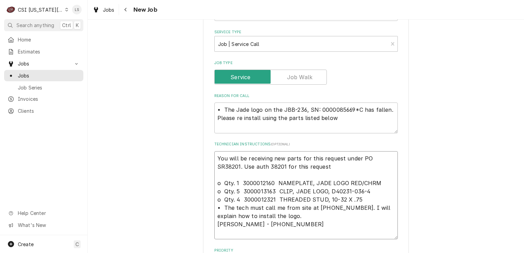
type textarea "x"
type textarea "You will be receiving new parts for this request under PO SR38201. Use auth 382…"
click at [253, 216] on textarea "You will be receiving new parts for this request under PO SR38201. Use auth 382…" at bounding box center [306, 191] width 184 height 80
type textarea "x"
type textarea "You will be receiving new parts for this request under PO SR38201. Use auth 382…"
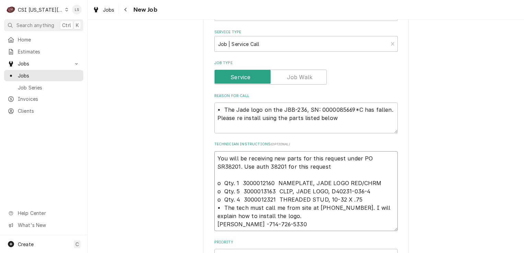
type textarea "x"
type textarea "You will be receiving new parts for this request under PO SR38201. Use auth 382…"
click at [253, 216] on textarea "You will be receiving new parts for this request under PO SR38201. Use auth 382…" at bounding box center [306, 191] width 184 height 80
type textarea "x"
type textarea "You will be receiving new parts for this request under PO SR38201. Use auth 382…"
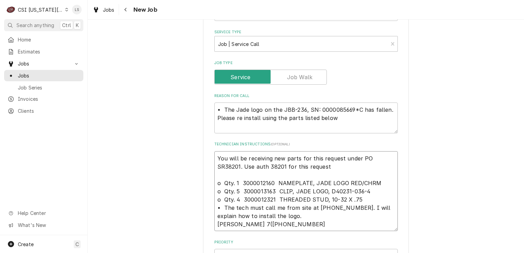
type textarea "x"
type textarea "You will be receiving new parts for this request under PO SR38201. Use auth 382…"
type textarea "x"
type textarea "You will be receiving new parts for this request under PO SR38201. Use auth 382…"
type textarea "x"
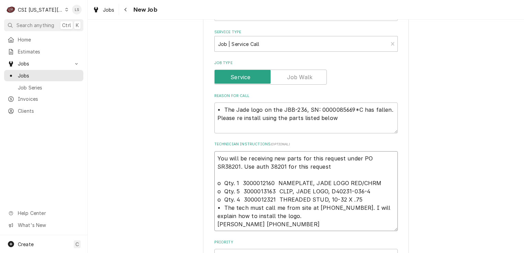
type textarea "You will be receiving new parts for this request under PO SR38201. Use auth 382…"
type textarea "x"
type textarea "You will be receiving new parts for this request under PO SR38201. Use auth 382…"
type textarea "x"
type textarea "You will be receiving new parts for this request under PO SR38201. Use auth 382…"
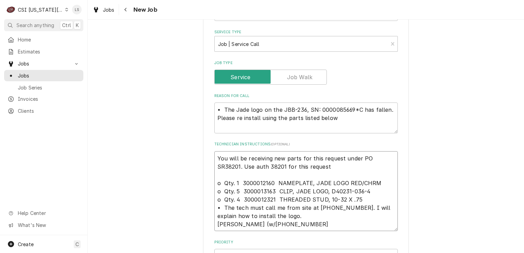
type textarea "x"
type textarea "You will be receiving new parts for this request under PO SR38201. Use auth 382…"
type textarea "x"
type textarea "You will be receiving new parts for this request under PO SR38201. Use auth 382…"
type textarea "x"
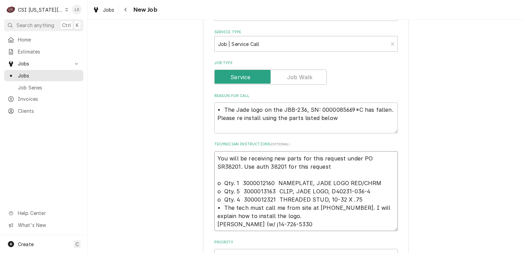
type textarea "You will be receiving new parts for this request under PO SR38201. Use auth 382…"
type textarea "x"
type textarea "You will be receiving new parts for this request under PO SR38201. Use auth 382…"
type textarea "x"
type textarea "You will be receiving new parts for this request under PO SR38201. Use auth 382…"
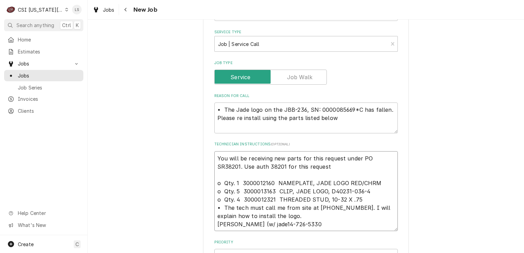
type textarea "x"
type textarea "You will be receiving new parts for this request under PO SR38201. Use auth 382…"
type textarea "x"
type textarea "You will be receiving new parts for this request under PO SR38201. Use auth 382…"
type textarea "x"
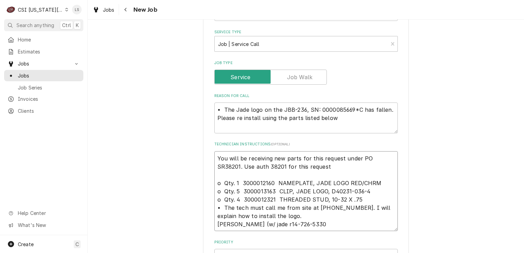
type textarea "You will be receiving new parts for this request under PO SR38201. Use auth 382…"
type textarea "x"
type textarea "You will be receiving new parts for this request under PO SR38201. Use auth 382…"
type textarea "x"
type textarea "You will be receiving new parts for this request under PO SR38201. Use auth 382…"
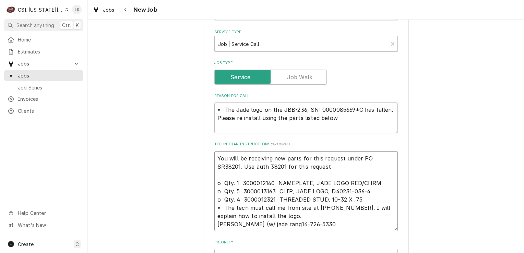
type textarea "x"
type textarea "You will be receiving new parts for this request under PO SR38201. Use auth 382…"
type textarea "x"
type textarea "You will be receiving new parts for this request under PO SR38201. Use auth 382…"
type textarea "x"
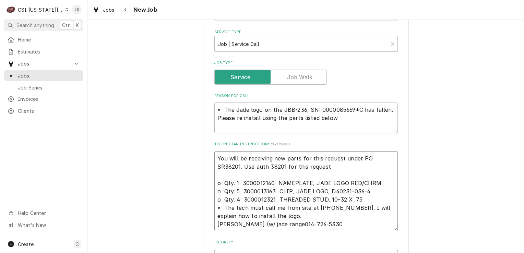
type textarea "You will be receiving new parts for this request under PO SR38201. Use auth 382…"
type textarea "x"
type textarea "You will be receiving new parts for this request under PO SR38201. Use auth 382…"
type textarea "x"
type textarea "You will be receiving new parts for this request under PO SR38201. Use auth 382…"
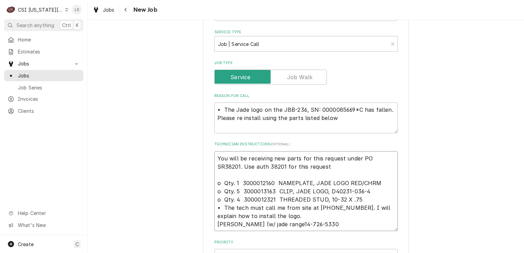
type textarea "x"
type textarea "You will be receiving new parts for this request under PO SR38201. Use auth 382…"
type textarea "x"
type textarea "You will be receiving new parts for this request under PO SR38201. Use auth 382…"
type textarea "x"
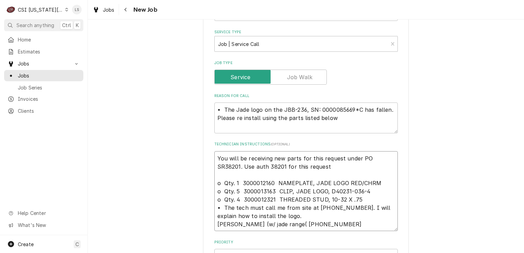
type textarea "You will be receiving new parts for this request under PO SR38201. Use auth 382…"
type textarea "x"
type textarea "You will be receiving new parts for this request under PO SR38201. Use auth 382…"
type textarea "x"
type textarea "You will be receiving new parts for this request under PO SR38201. Use auth 382…"
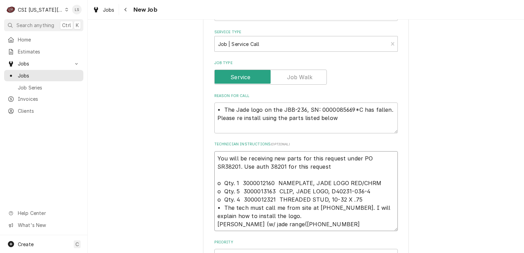
type textarea "x"
type textarea "You will be receiving new parts for this request under PO SR38201. Use auth 382…"
type textarea "x"
type textarea "You will be receiving new parts for this request under PO SR38201. Use auth 382…"
type textarea "x"
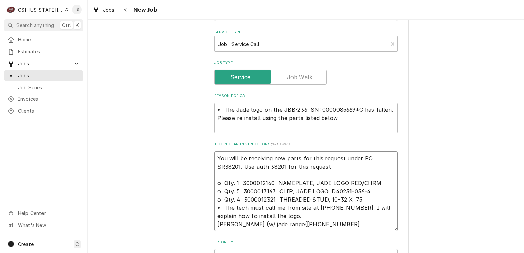
type textarea "You will be receiving new parts for this request under PO SR38201. Use auth 382…"
type textarea "x"
type textarea "You will be receiving new parts for this request under PO SR38201. Use auth 382…"
type textarea "x"
type textarea "You will be receiving new parts for this request under PO SR38201. Use auth 382…"
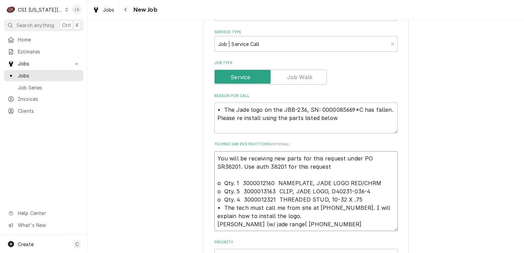
type textarea "x"
type textarea "You will be receiving new parts for this request under PO SR38201. Use auth 382…"
type textarea "x"
type textarea "You will be receiving new parts for this request under PO SR38201. Use auth 382…"
type textarea "x"
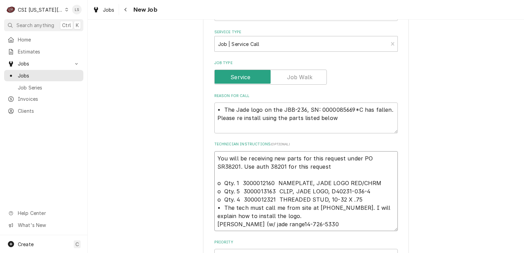
type textarea "You will be receiving new parts for this request under PO SR38201. Use auth 382…"
type textarea "x"
type textarea "You will be receiving new parts for this request under PO SR38201. Use auth 382…"
type textarea "x"
type textarea "You will be receiving new parts for this request under PO SR38201. Use auth 382…"
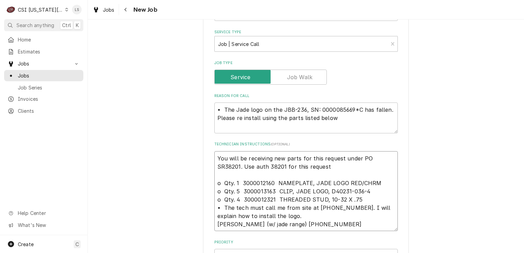
type textarea "x"
type textarea "You will be receiving new parts for this request under PO SR38201. Use auth 382…"
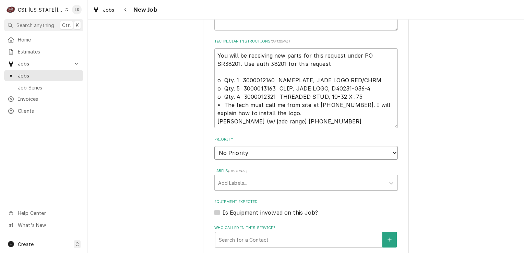
click at [227, 149] on select "No Priority Urgent High Medium Low" at bounding box center [306, 153] width 184 height 14
select select "4"
click at [214, 146] on select "No Priority Urgent High Medium Low" at bounding box center [306, 153] width 184 height 14
type textarea "x"
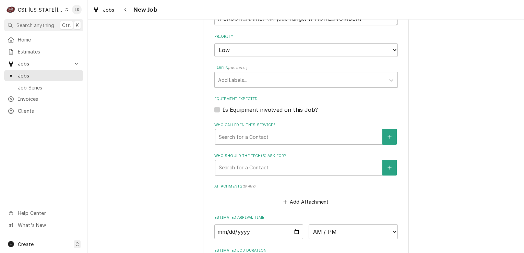
click at [214, 102] on fieldset "Job Details Job Source Direct (Phone/Email/etc.) Service Channel Corrigo Ecotra…" at bounding box center [306, 23] width 184 height 559
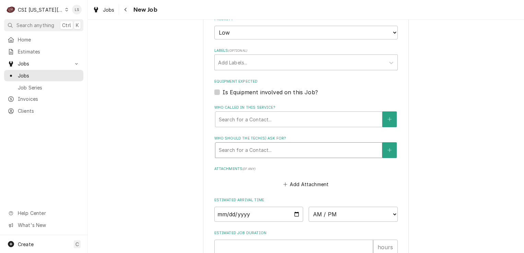
scroll to position [774, 0]
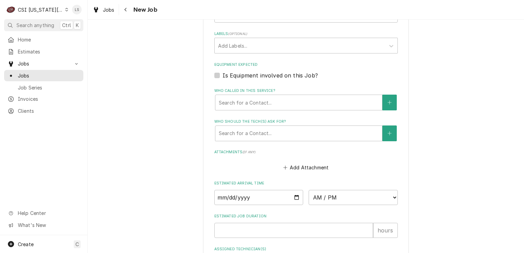
click at [217, 71] on div "Is Equipment involved on this Job?" at bounding box center [306, 75] width 184 height 8
click at [223, 71] on label "Is Equipment involved on this Job?" at bounding box center [270, 75] width 95 height 8
click at [223, 71] on input "Equipment Expected" at bounding box center [315, 78] width 184 height 15
checkbox input "true"
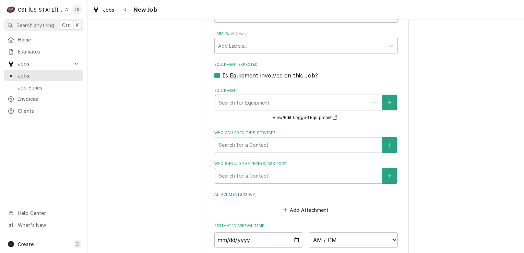
click at [235, 96] on div "Equipment" at bounding box center [292, 102] width 146 height 12
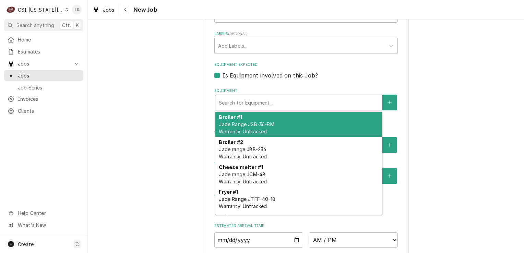
type textarea "x"
type input "j"
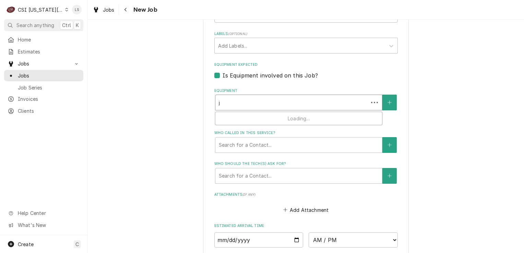
type textarea "x"
type input "jb"
type textarea "x"
type input "jbb"
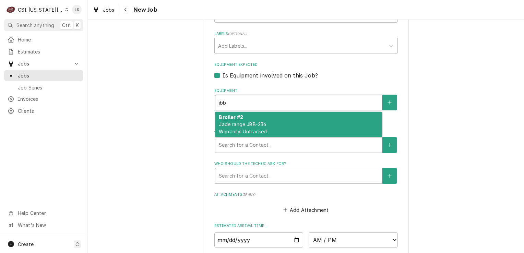
click at [237, 114] on strong "Broiler #2" at bounding box center [231, 117] width 24 height 6
type textarea "x"
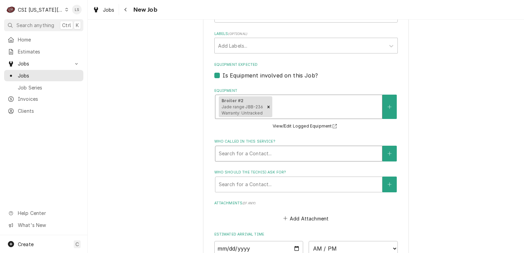
click at [304, 148] on div "Who called in this service?" at bounding box center [299, 154] width 160 height 12
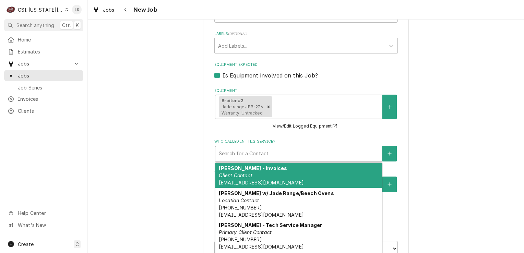
type textarea "x"
type input "c"
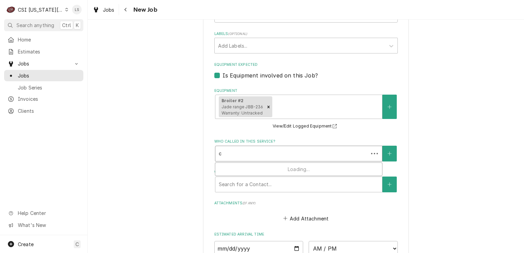
type textarea "x"
type input "ca"
type textarea "x"
type input "car"
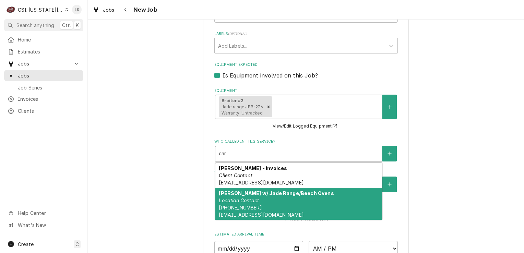
click at [293, 190] on strong "Carlos Uribe w/ Jade Range/Beech Ovens" at bounding box center [276, 193] width 115 height 6
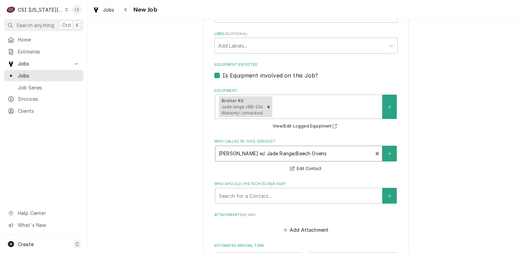
type textarea "x"
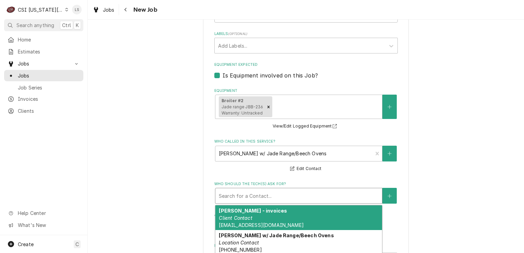
click at [269, 190] on div "Who should the tech(s) ask for?" at bounding box center [299, 196] width 160 height 12
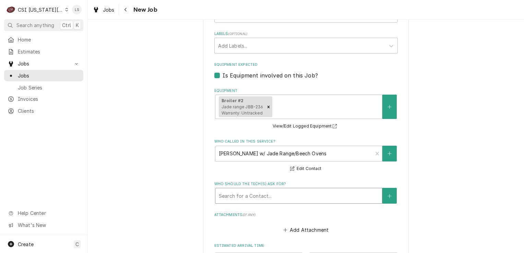
click at [268, 190] on div "Who should the tech(s) ask for?" at bounding box center [299, 196] width 160 height 12
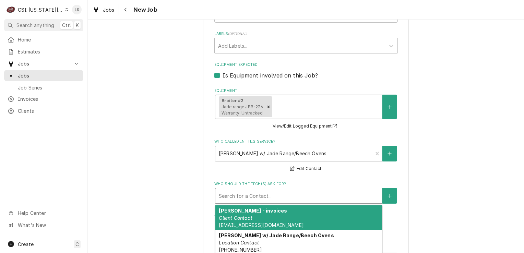
type textarea "x"
type input "m"
type textarea "x"
type input "mi"
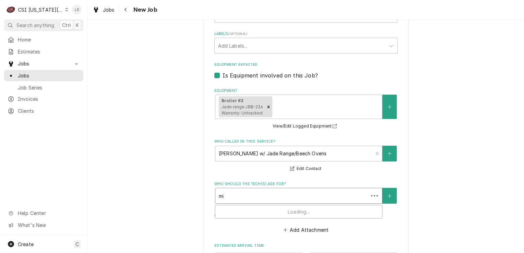
type textarea "x"
type input "mik"
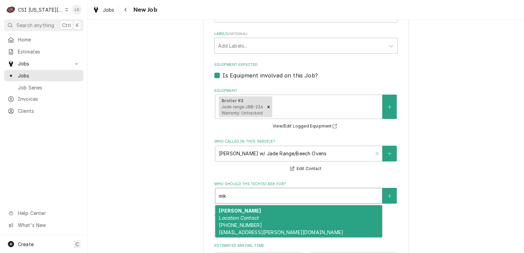
drag, startPoint x: 260, startPoint y: 207, endPoint x: 266, endPoint y: 207, distance: 5.2
click at [261, 207] on div "Mike Klosterman Location Contact (314) 210-1897 mklosterman@boelter.com" at bounding box center [299, 222] width 167 height 32
type textarea "x"
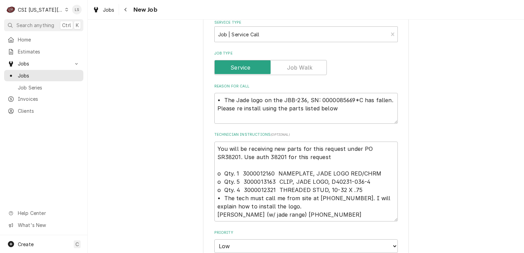
scroll to position [534, 0]
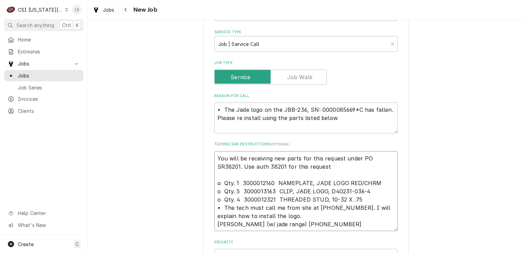
click at [214, 151] on textarea "You will be receiving new parts for this request under PO SR38201. Use auth 382…" at bounding box center [306, 191] width 184 height 80
type textarea "x"
type textarea "You will be receiving new parts for this request under PO SR38201. Use auth 382…"
type textarea "x"
type textarea "You will be receiving new parts for this request under PO SR38201. Use auth 382…"
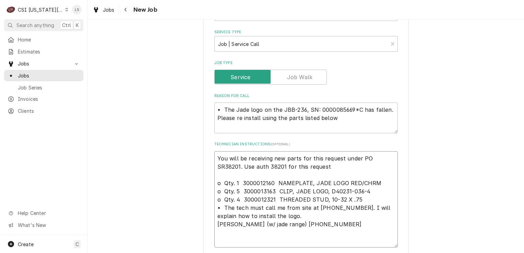
click at [214, 151] on textarea "You will be receiving new parts for this request under PO SR38201. Use auth 382…" at bounding box center [306, 199] width 184 height 97
paste textarea "Please place a service call for the following location. It is required to make …"
type textarea "x"
type textarea "Please place a service call for the following location. It is required to make …"
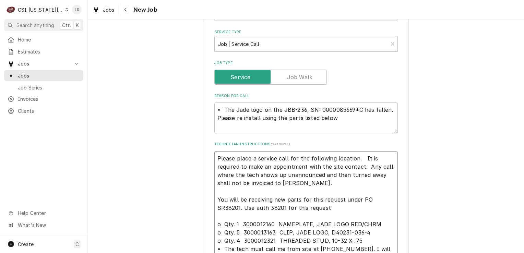
type textarea "x"
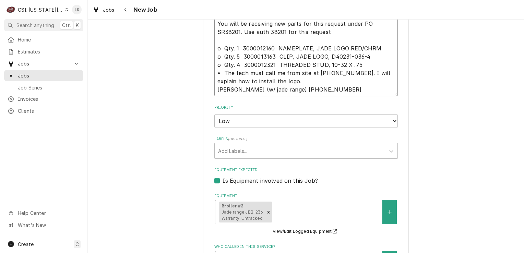
scroll to position [740, 0]
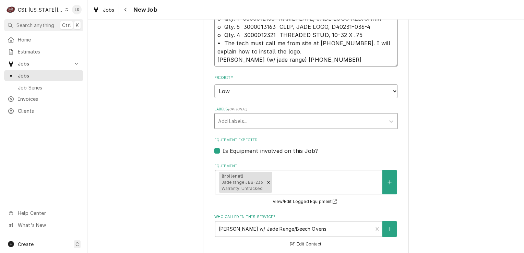
type textarea "Please place a service call for the following location. It is required to make …"
click at [246, 115] on div "Labels" at bounding box center [300, 121] width 164 height 12
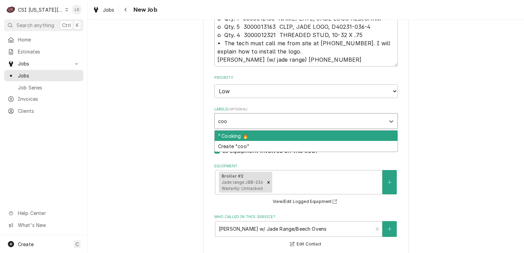
type input "cook"
type textarea "x"
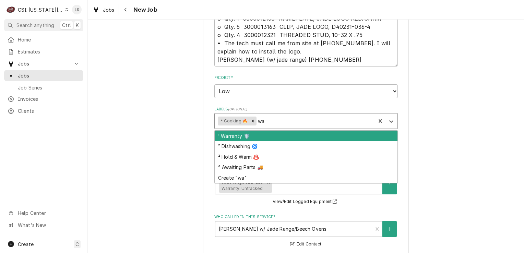
type input "war"
type textarea "x"
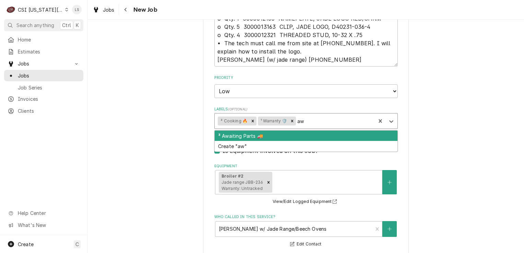
type input "awa"
type textarea "x"
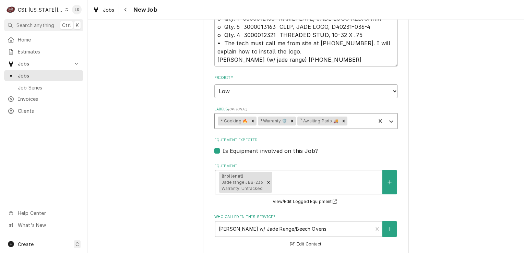
scroll to position [954, 0]
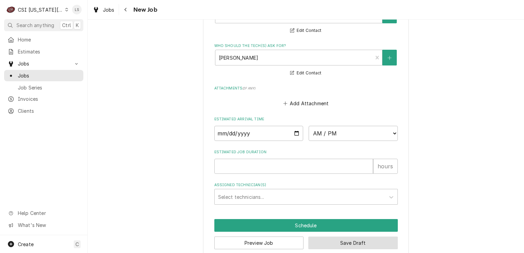
click at [328, 237] on button "Save Draft" at bounding box center [354, 243] width 90 height 13
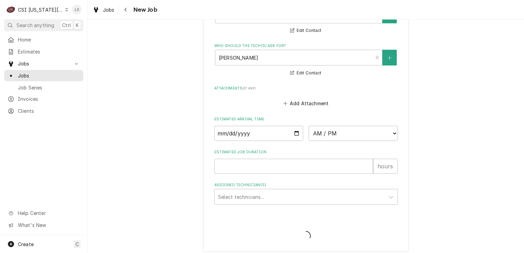
scroll to position [948, 0]
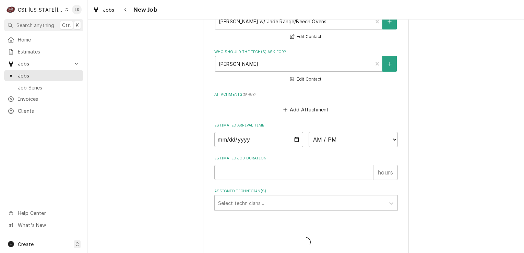
type textarea "x"
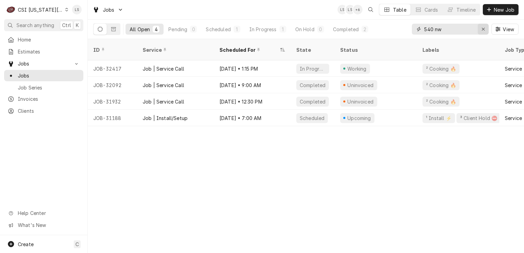
click at [479, 32] on button "Erase input" at bounding box center [483, 29] width 11 height 11
type input "r"
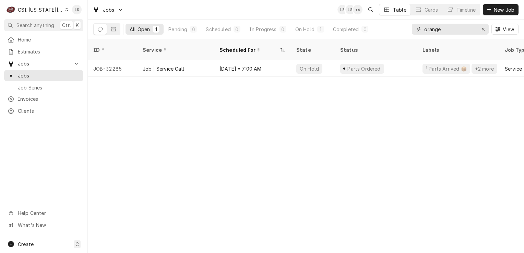
type input "orange"
click at [485, 32] on div "Erase input" at bounding box center [483, 29] width 7 height 7
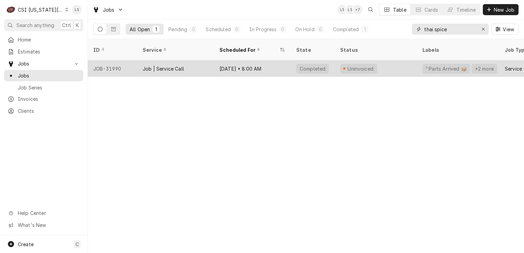
type input "thai spice"
click at [104, 61] on div "JOB-31990" at bounding box center [112, 68] width 49 height 16
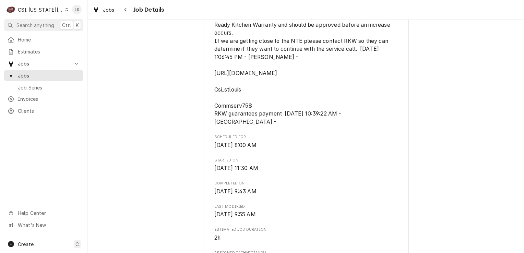
scroll to position [343, 0]
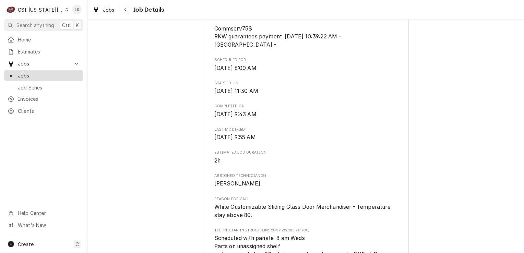
click at [55, 75] on span "Jobs" at bounding box center [49, 75] width 62 height 7
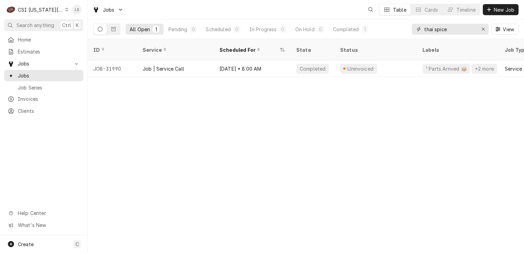
drag, startPoint x: 482, startPoint y: 29, endPoint x: 467, endPoint y: 30, distance: 14.8
click at [482, 29] on icon "Erase input" at bounding box center [484, 29] width 4 height 5
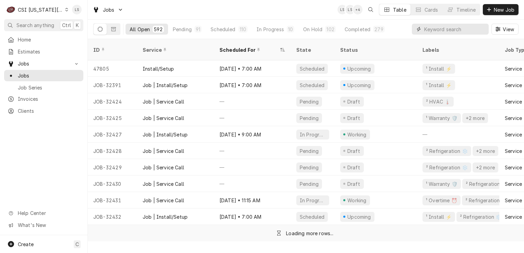
paste input "30849"
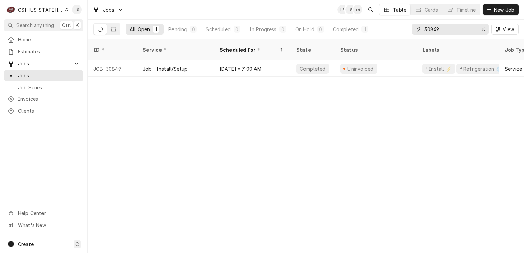
type input "30849"
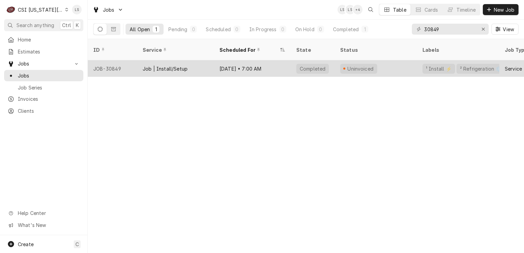
click at [111, 67] on div "JOB-30849" at bounding box center [112, 68] width 49 height 16
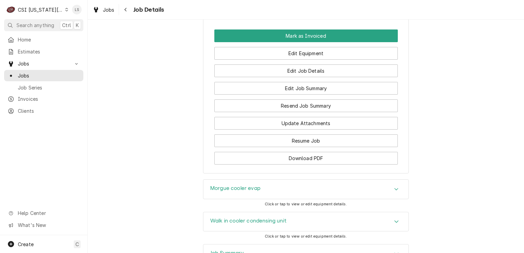
scroll to position [995, 0]
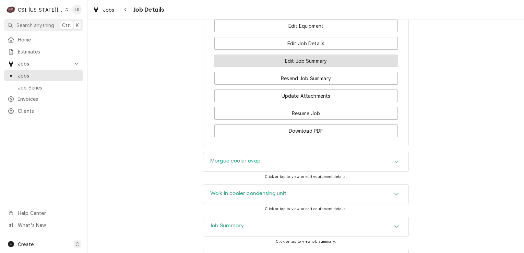
click at [320, 56] on button "Edit Job Summary" at bounding box center [306, 61] width 184 height 13
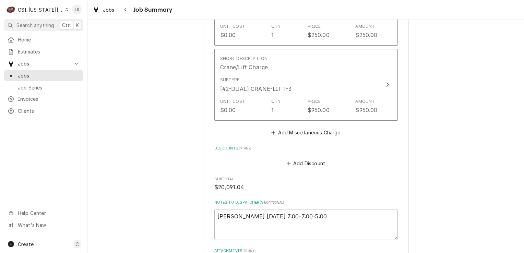
scroll to position [1853, 0]
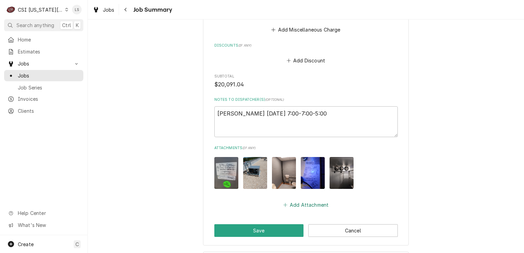
click at [305, 210] on button "Add Attachment" at bounding box center [306, 205] width 48 height 10
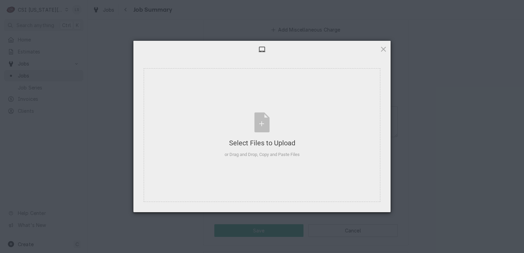
type textarea "x"
click at [265, 124] on div "Select Files to Upload or Drag and Drop, Copy and Paste Files" at bounding box center [262, 136] width 75 height 46
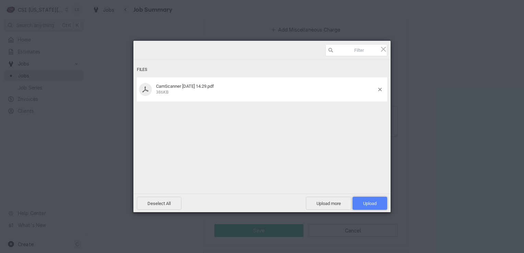
click at [368, 200] on span "Upload 1" at bounding box center [370, 203] width 35 height 13
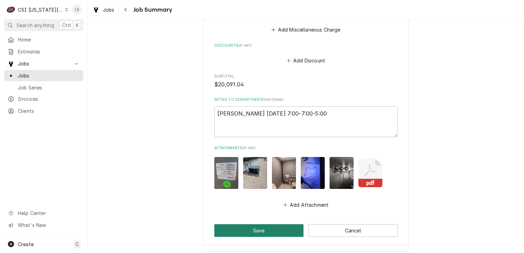
click at [267, 233] on button "Save" at bounding box center [259, 230] width 90 height 13
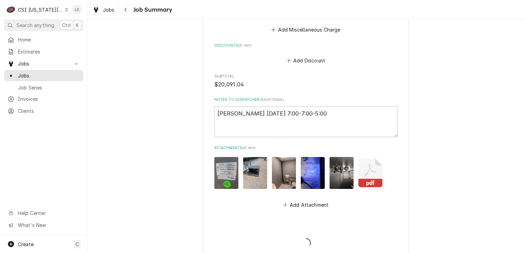
type textarea "x"
